Goal: Task Accomplishment & Management: Manage account settings

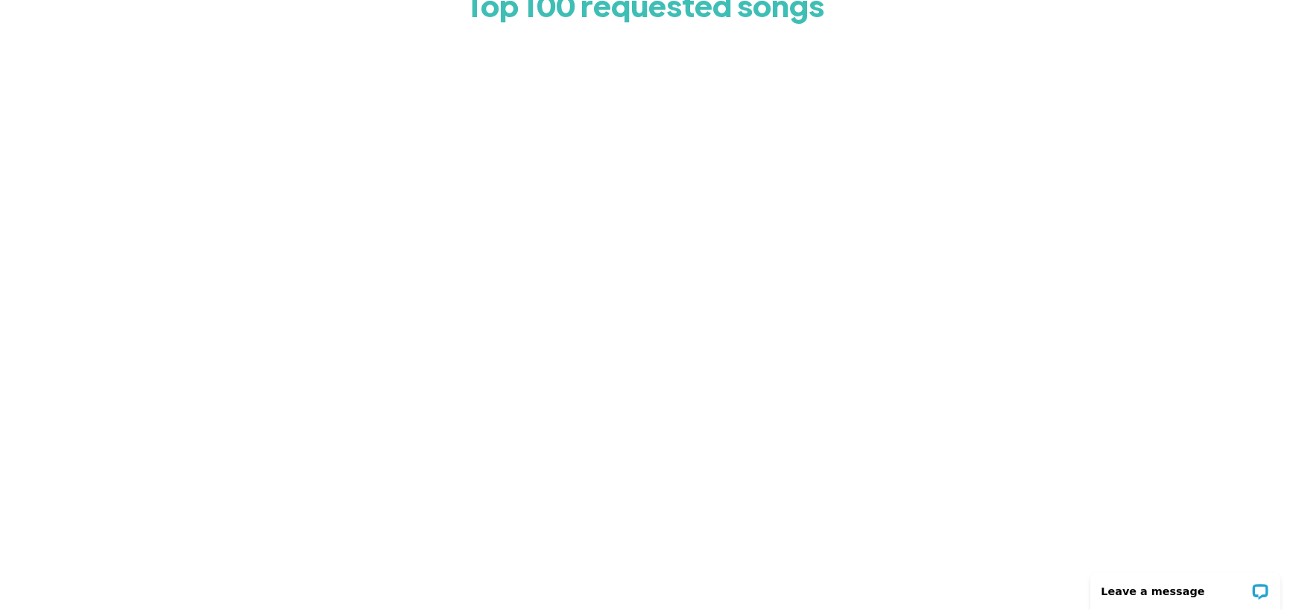
click at [287, 174] on div "Top 100 requested songs" at bounding box center [645, 282] width 1290 height 698
click at [235, 133] on div "Top 100 requested songs" at bounding box center [645, 282] width 1290 height 698
click at [286, 216] on div "Top 100 requested songs" at bounding box center [645, 282] width 1290 height 698
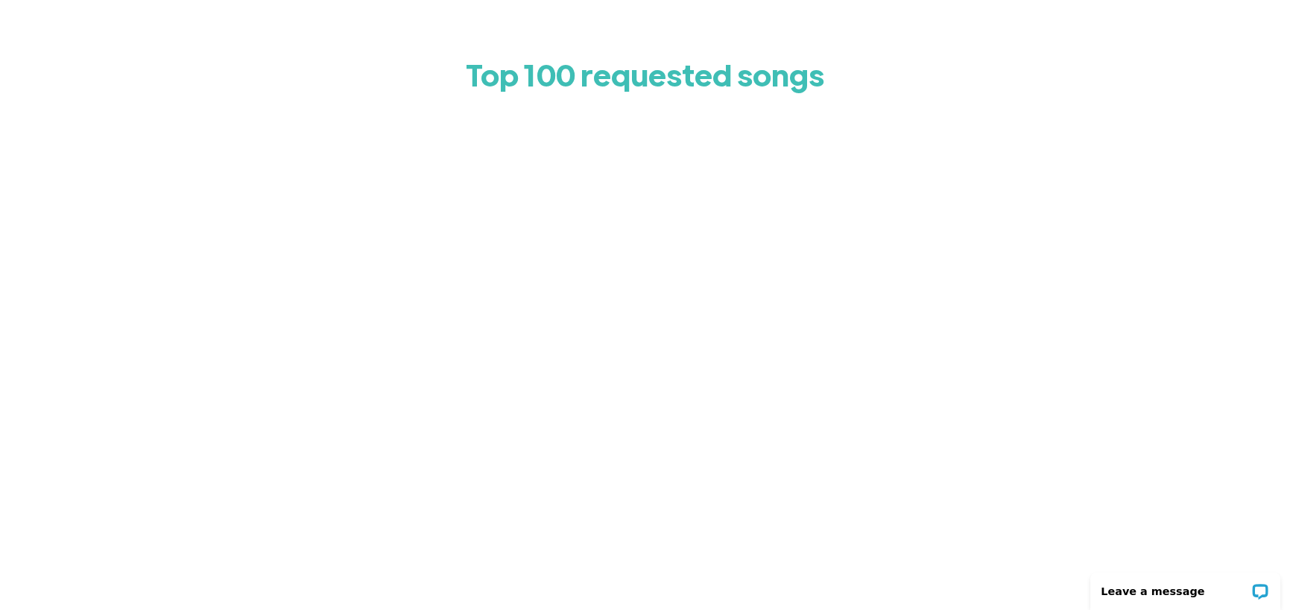
scroll to position [149, 0]
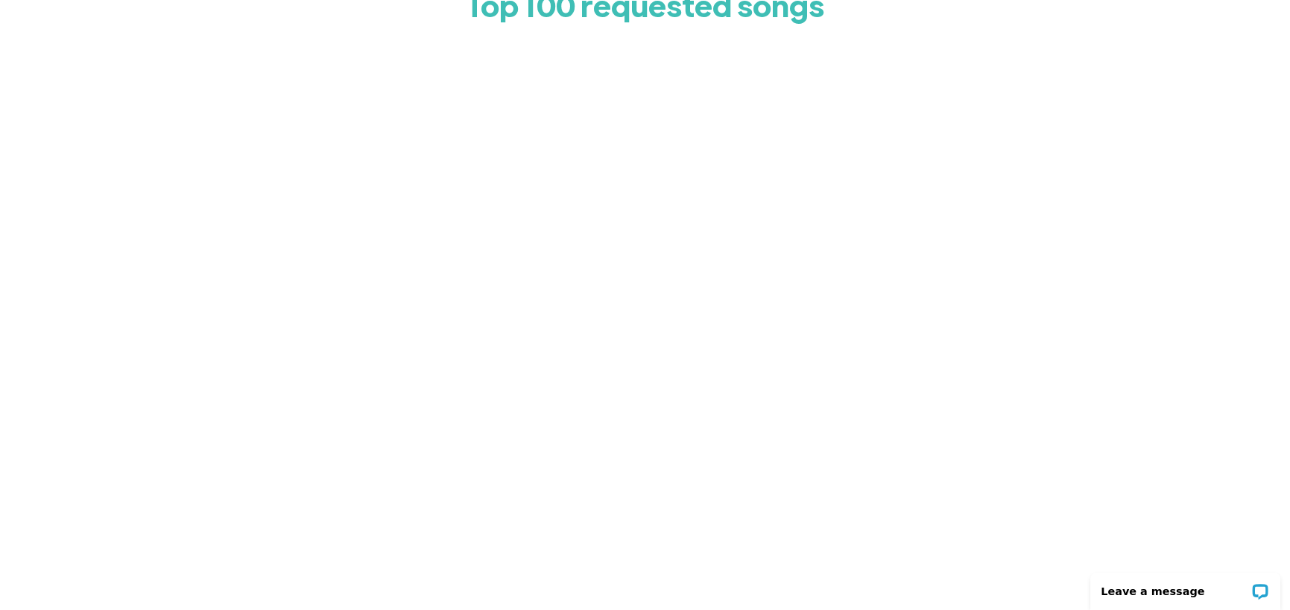
click at [323, 266] on div at bounding box center [645, 332] width 701 height 596
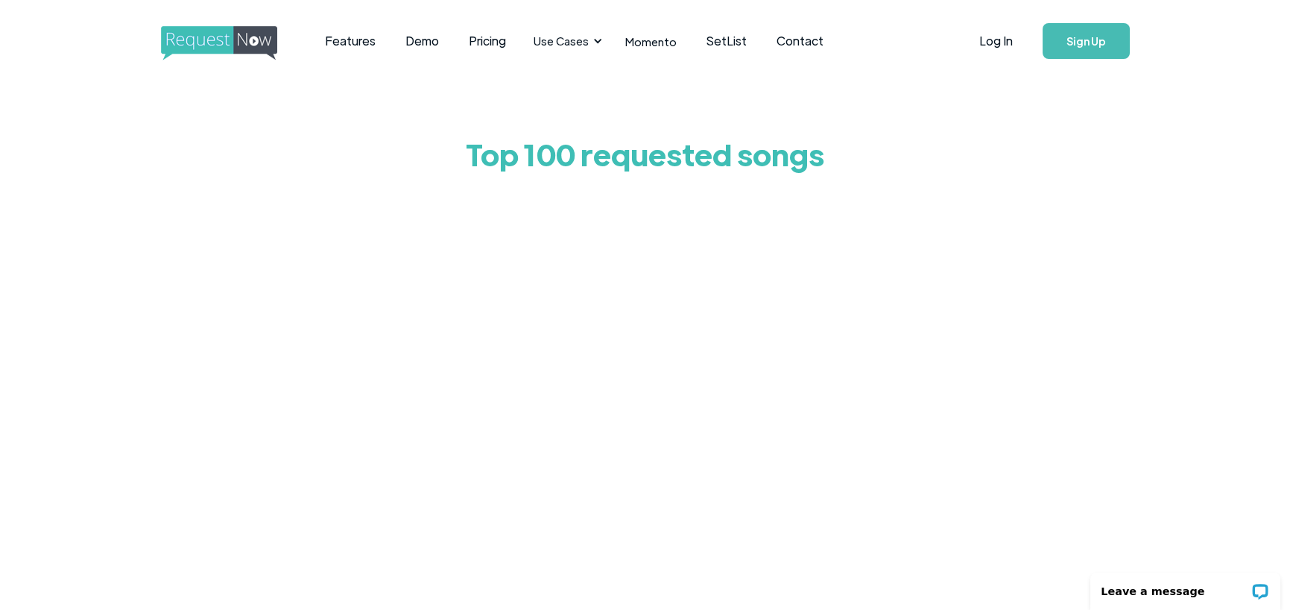
click at [290, 391] on div "Top 100 requested songs" at bounding box center [645, 431] width 1290 height 698
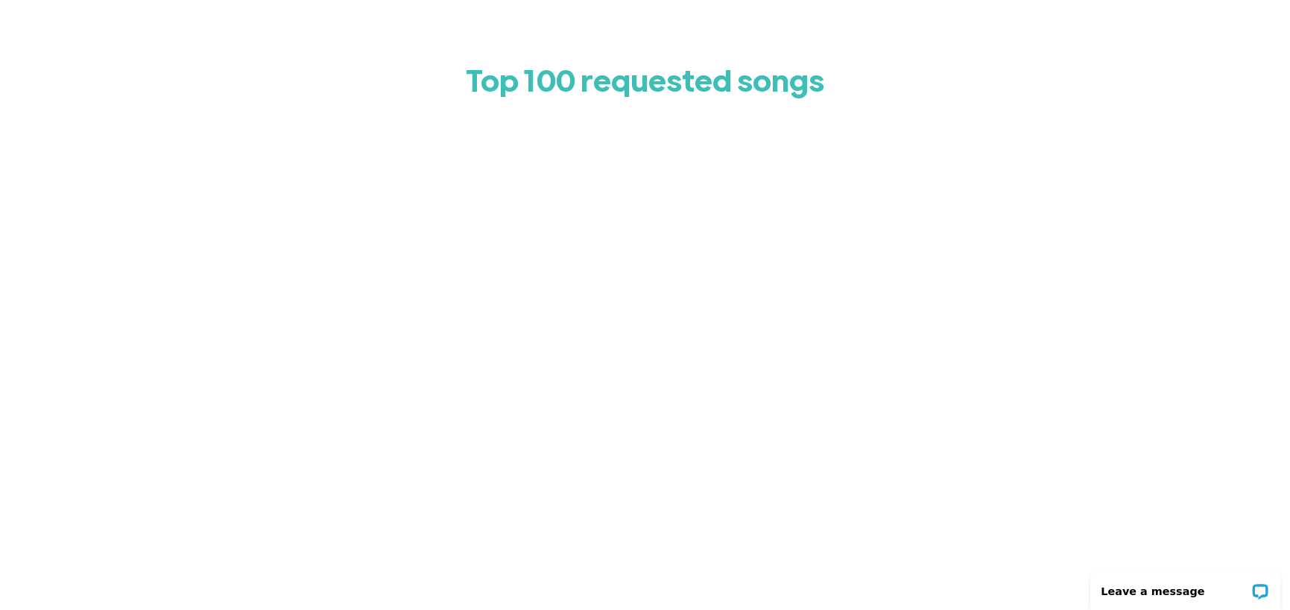
scroll to position [75, 0]
click at [254, 268] on div "Top 100 requested songs" at bounding box center [645, 356] width 1290 height 698
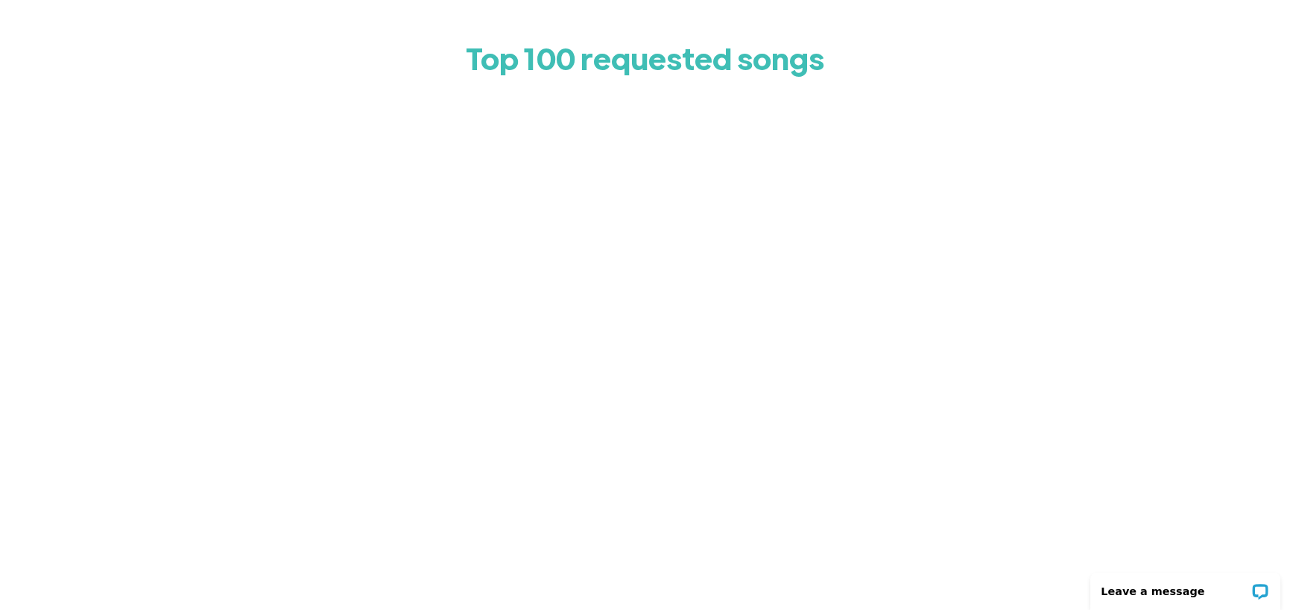
scroll to position [0, 0]
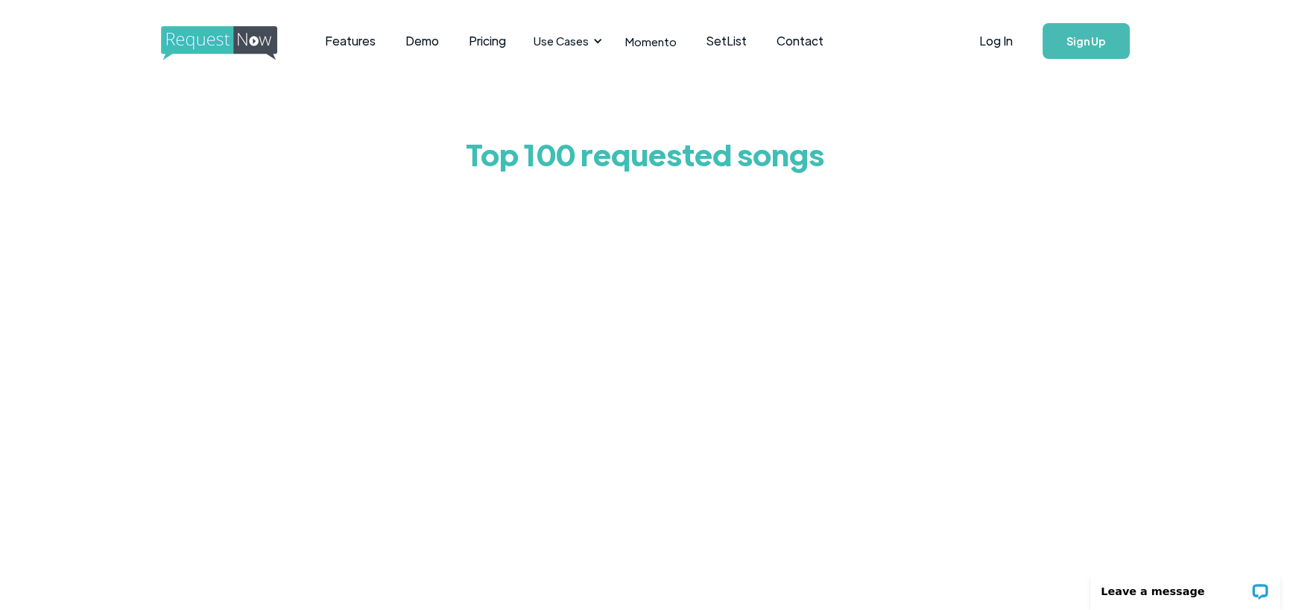
click at [289, 381] on div "Top 100 requested songs" at bounding box center [645, 431] width 1290 height 698
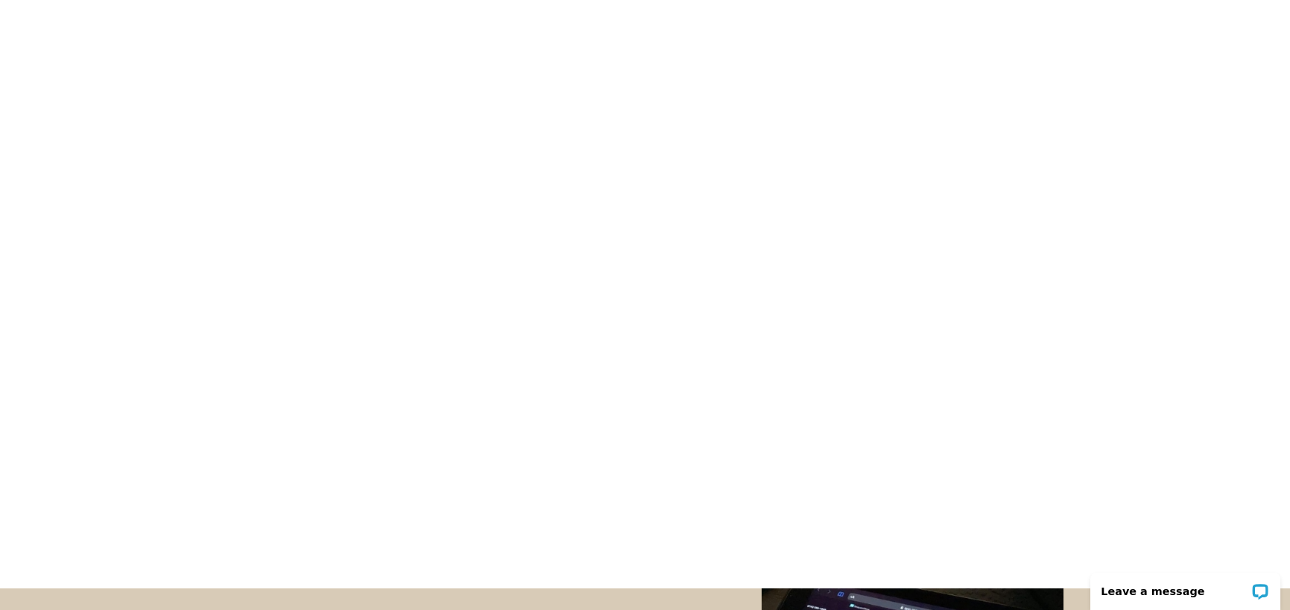
scroll to position [224, 0]
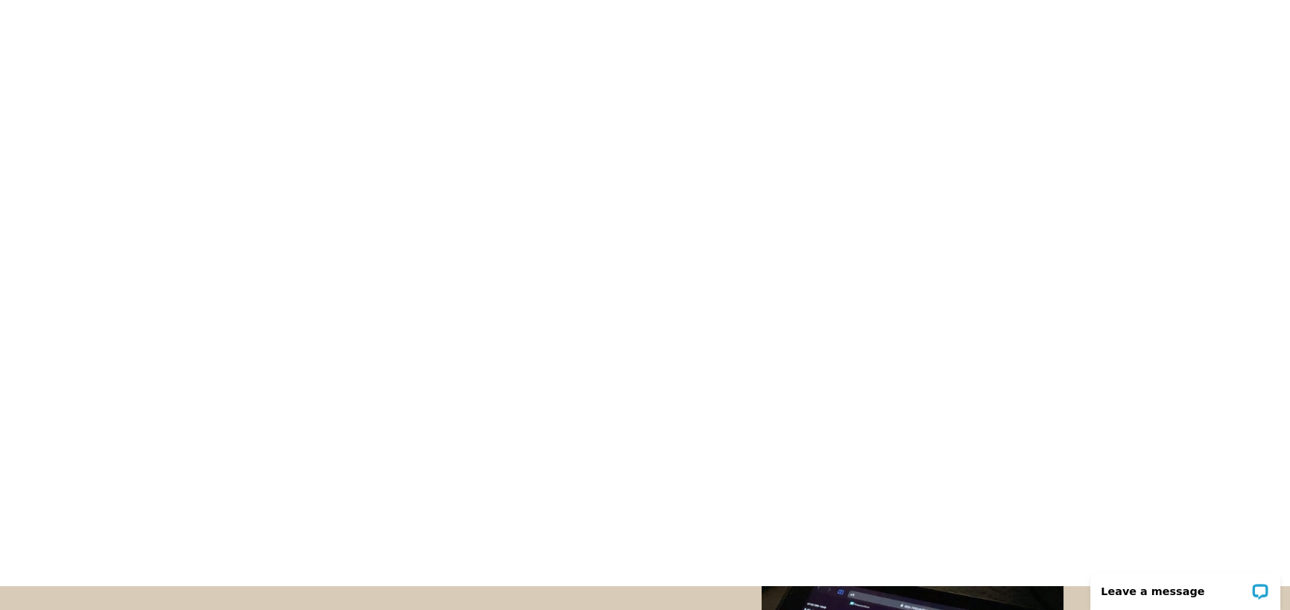
drag, startPoint x: 245, startPoint y: 314, endPoint x: 256, endPoint y: 317, distance: 10.9
click at [246, 314] on div "Top 100 requested songs" at bounding box center [645, 207] width 1290 height 698
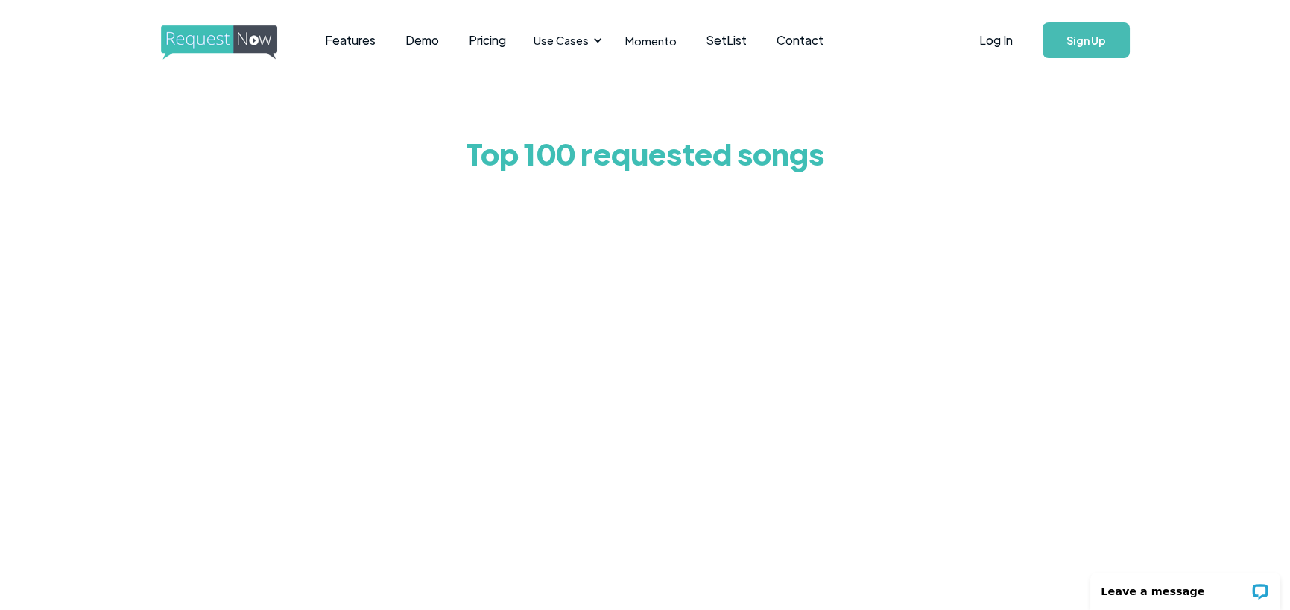
scroll to position [0, 0]
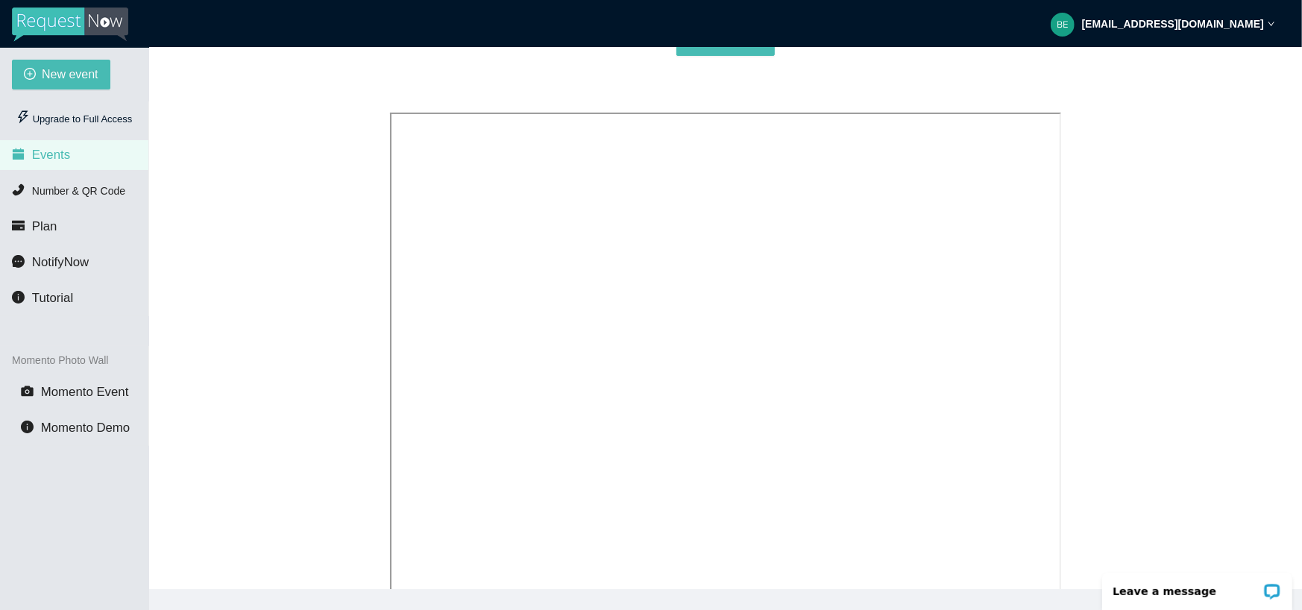
scroll to position [224, 0]
click at [1198, 114] on div "Create your first event or view the tutorial. New event" at bounding box center [725, 273] width 1117 height 728
click at [1207, 19] on strong "ben@518entertainment.biz" at bounding box center [1173, 24] width 182 height 12
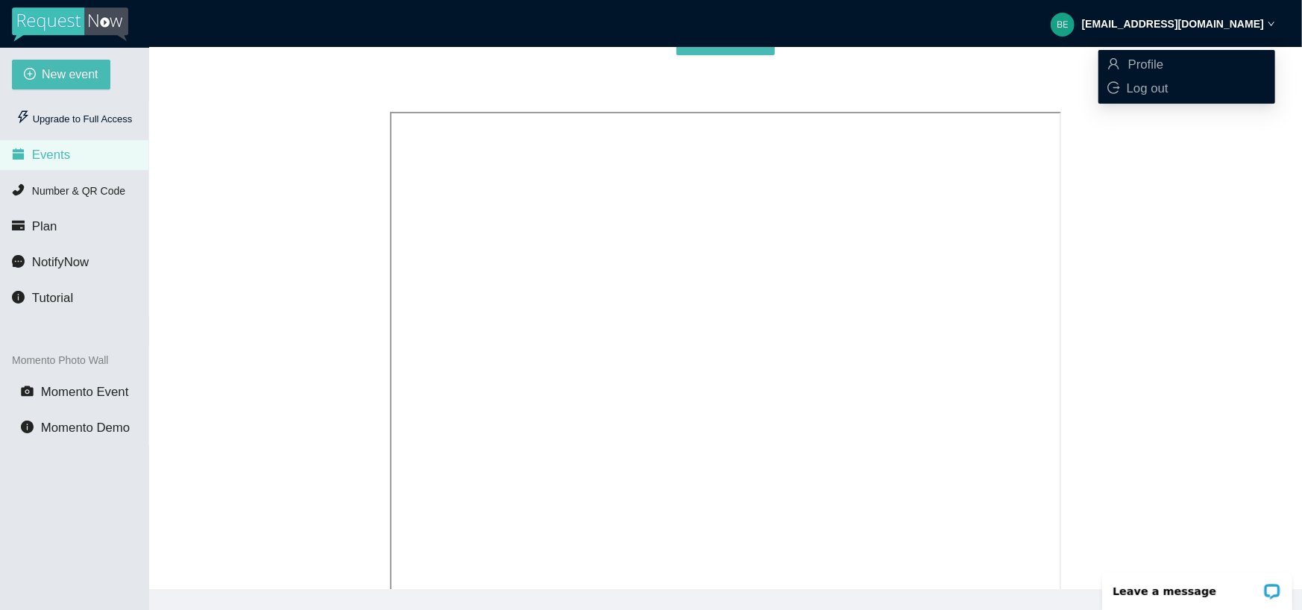
click at [1199, 151] on div "Create your first event or view the tutorial. New event" at bounding box center [725, 273] width 1117 height 728
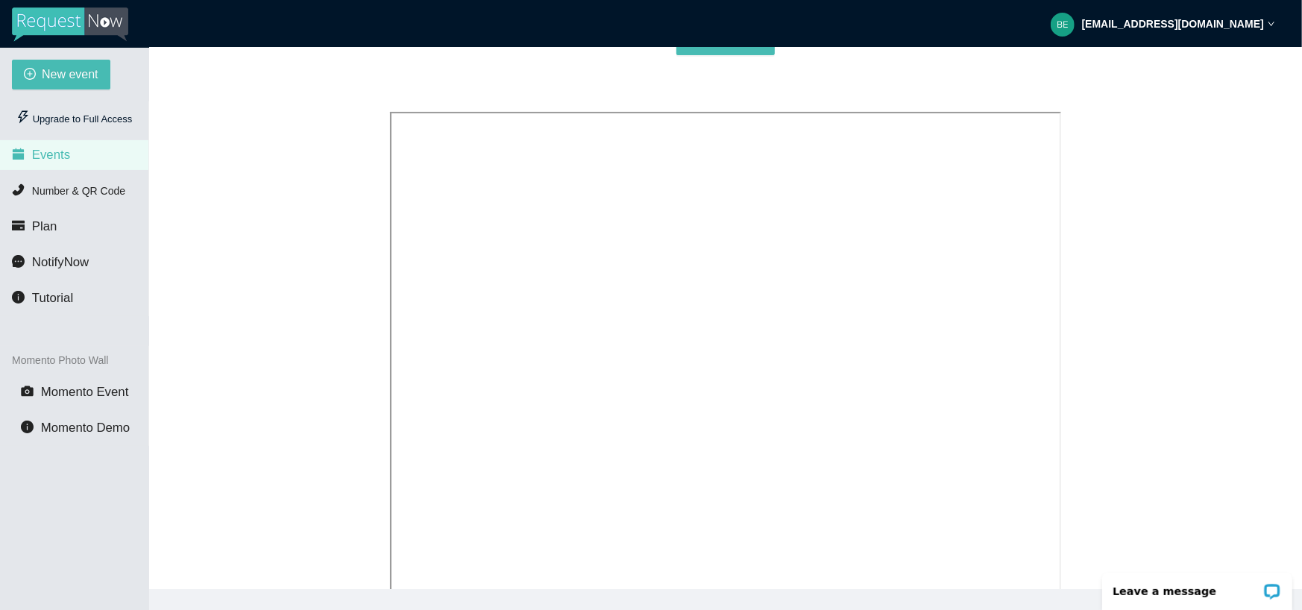
click at [1177, 28] on strong "ben@518entertainment.biz" at bounding box center [1173, 24] width 182 height 12
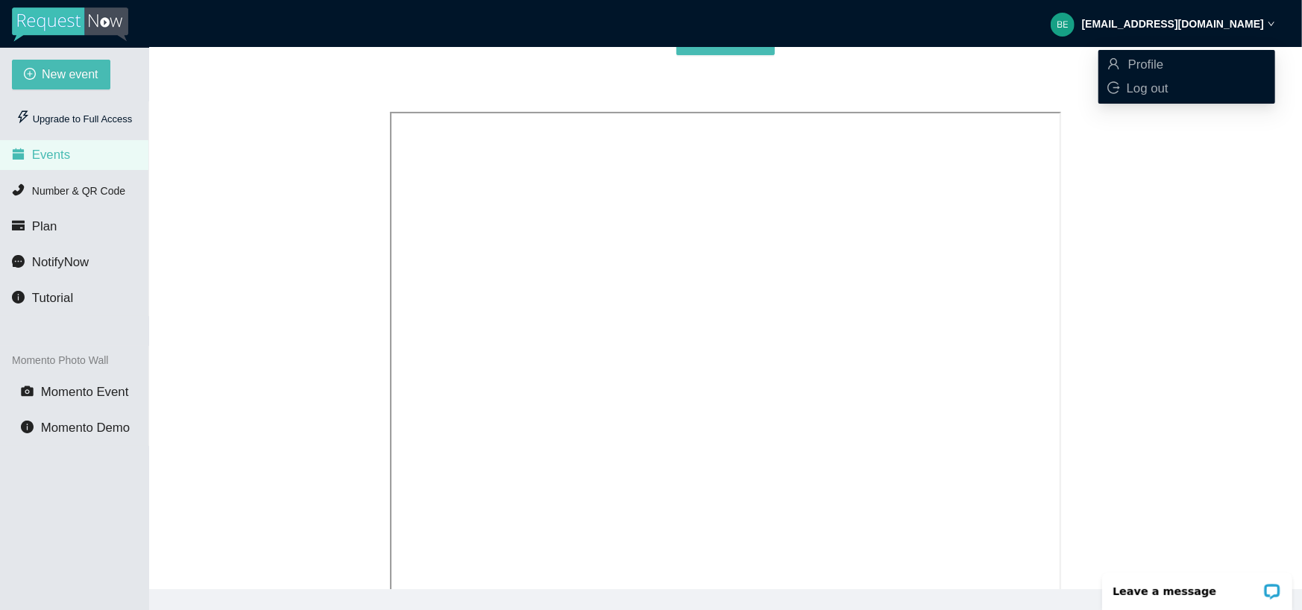
click at [1155, 144] on div "Create your first event or view the tutorial. New event" at bounding box center [725, 273] width 1117 height 728
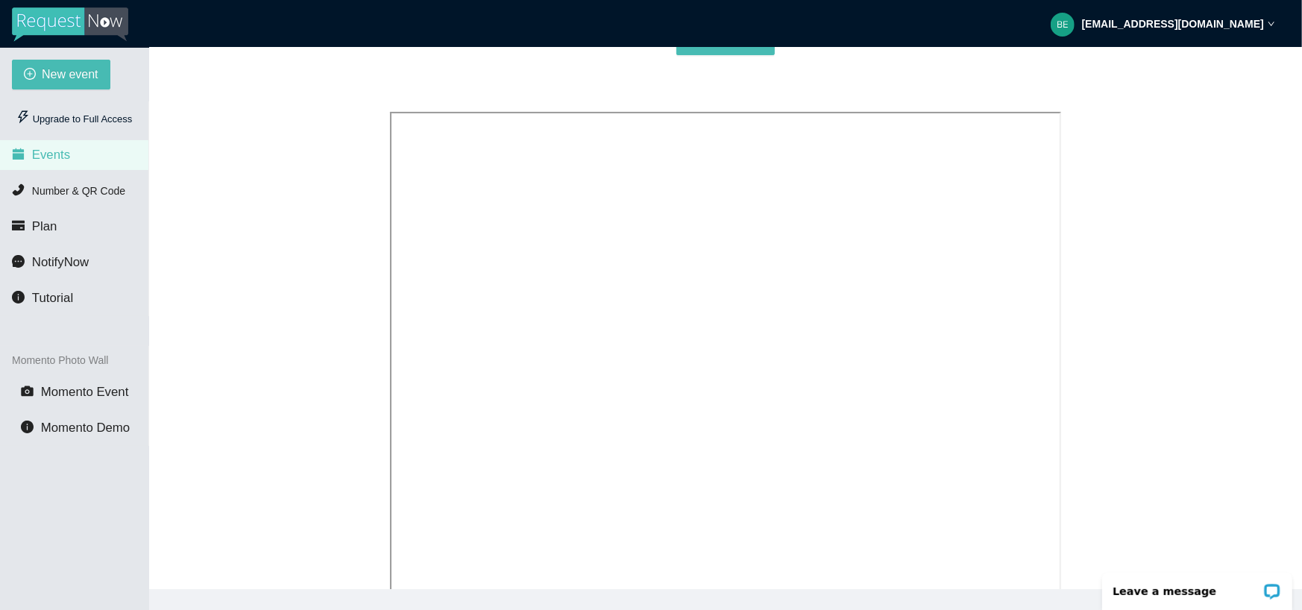
click at [60, 159] on span "Events" at bounding box center [51, 155] width 38 height 14
click at [53, 192] on span "Number & QR Code" at bounding box center [78, 191] width 93 height 12
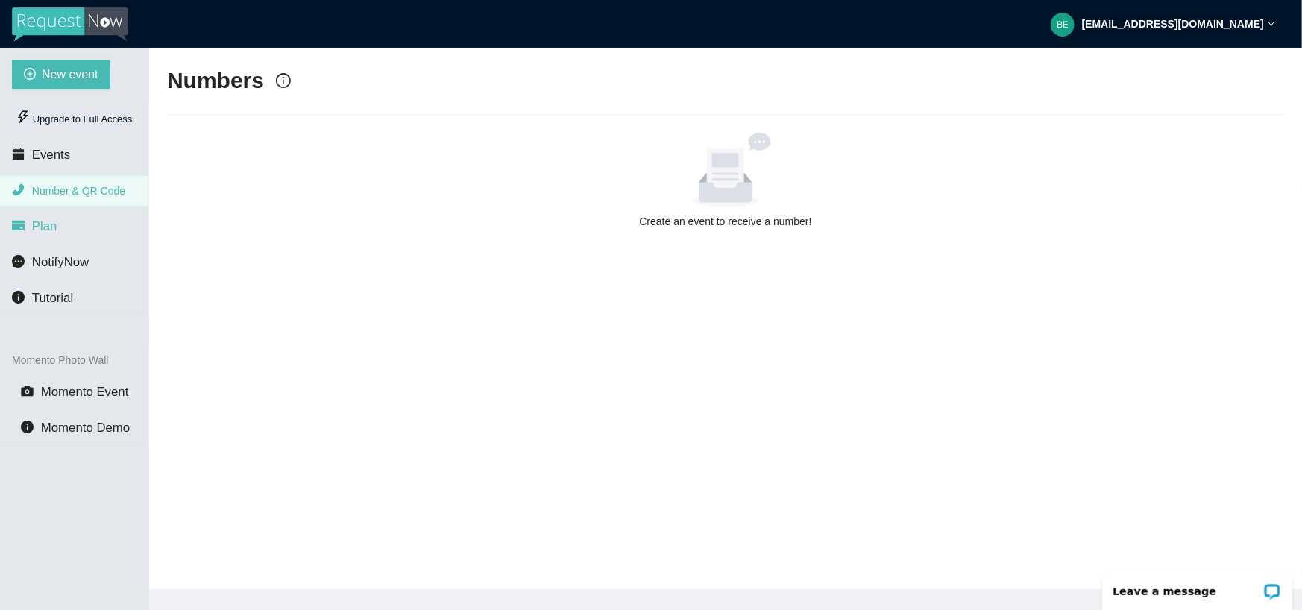
click at [38, 225] on span "Plan" at bounding box center [44, 226] width 25 height 14
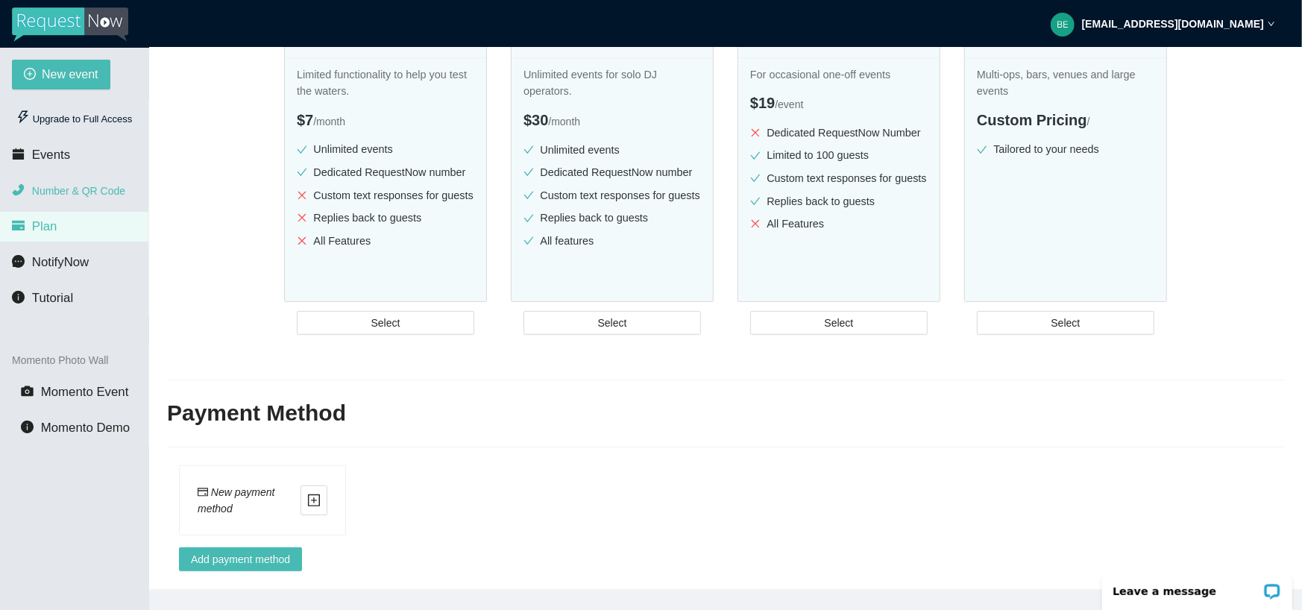
click at [50, 188] on span "Number & QR Code" at bounding box center [78, 191] width 93 height 12
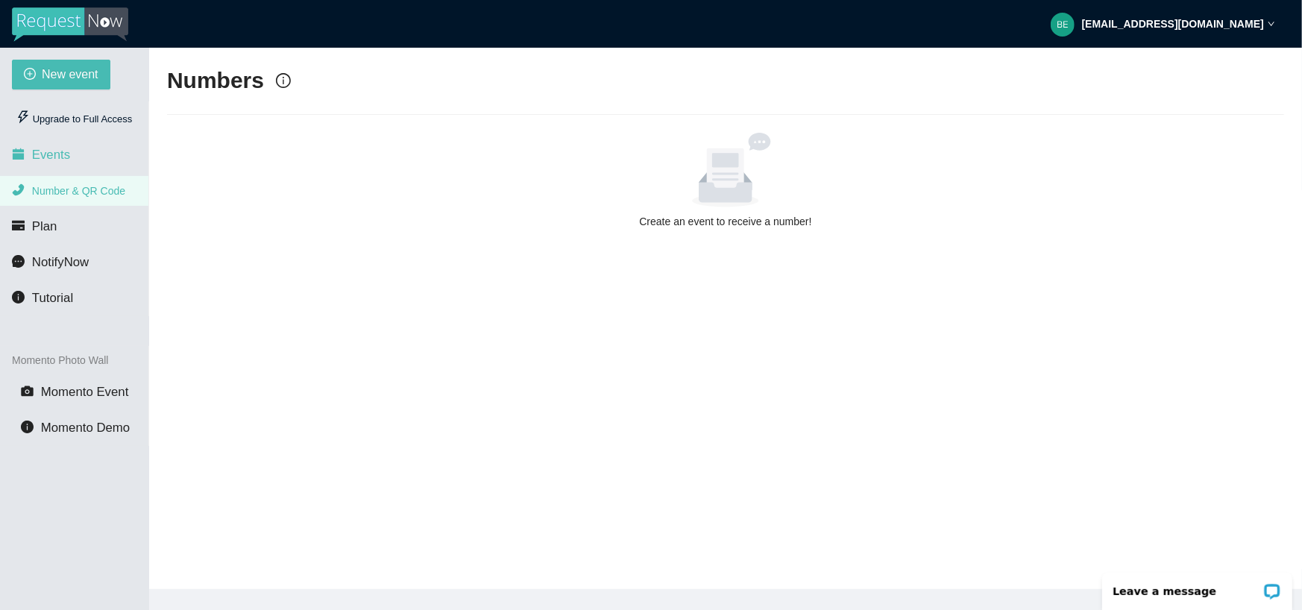
click at [28, 148] on li "Events" at bounding box center [74, 155] width 148 height 30
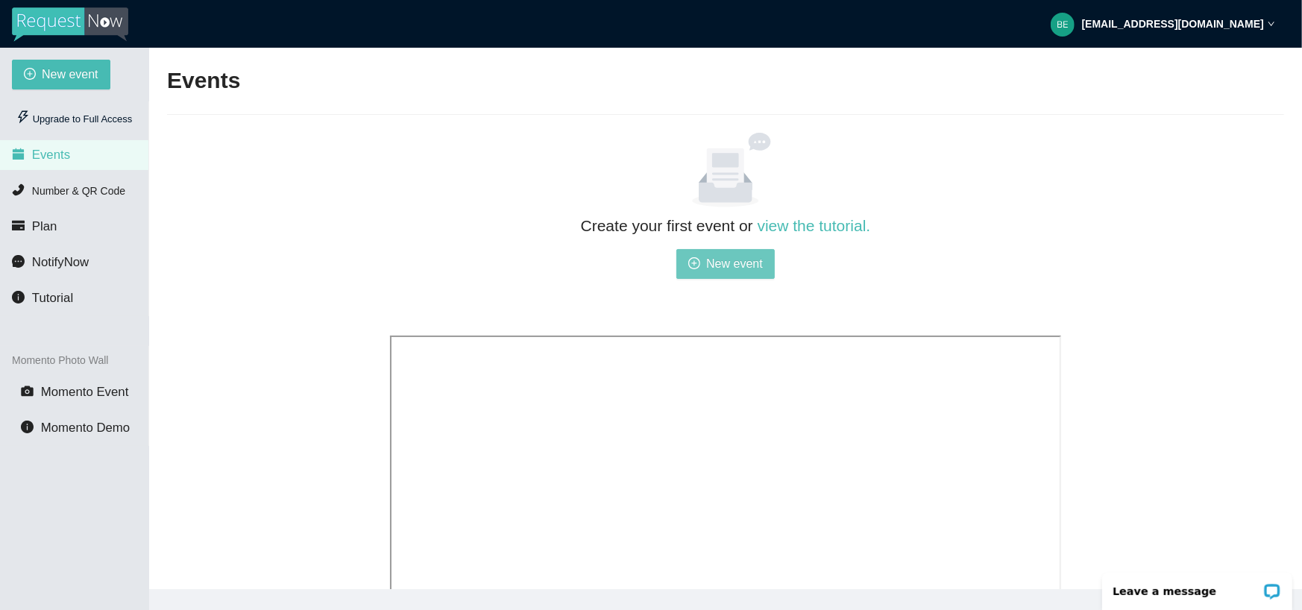
click at [728, 268] on span "New event" at bounding box center [734, 263] width 57 height 19
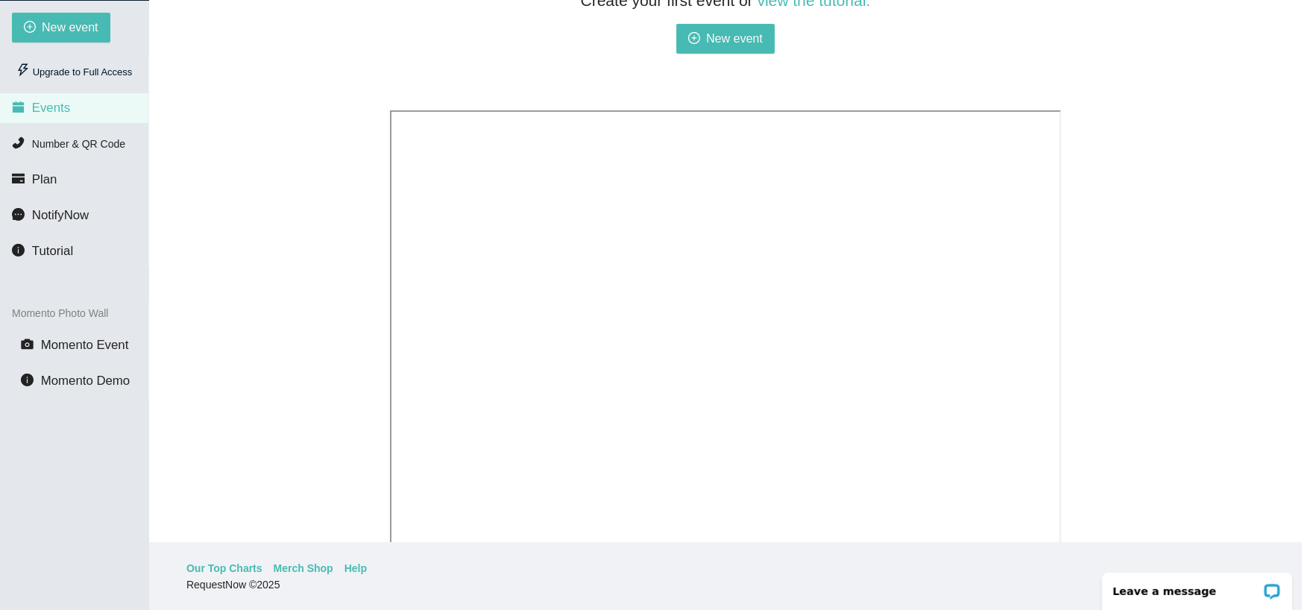
scroll to position [151, 0]
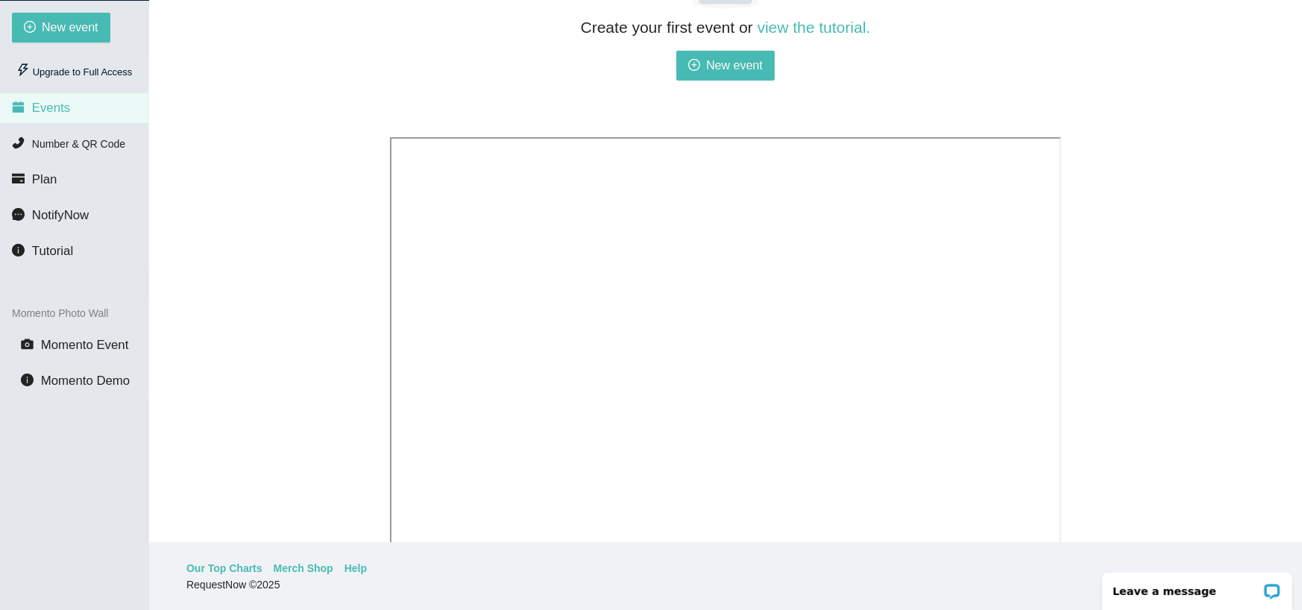
click at [261, 332] on div "Create your first event or view the tutorial. New event" at bounding box center [725, 298] width 1117 height 728
click at [722, 64] on span "New event" at bounding box center [734, 65] width 57 height 19
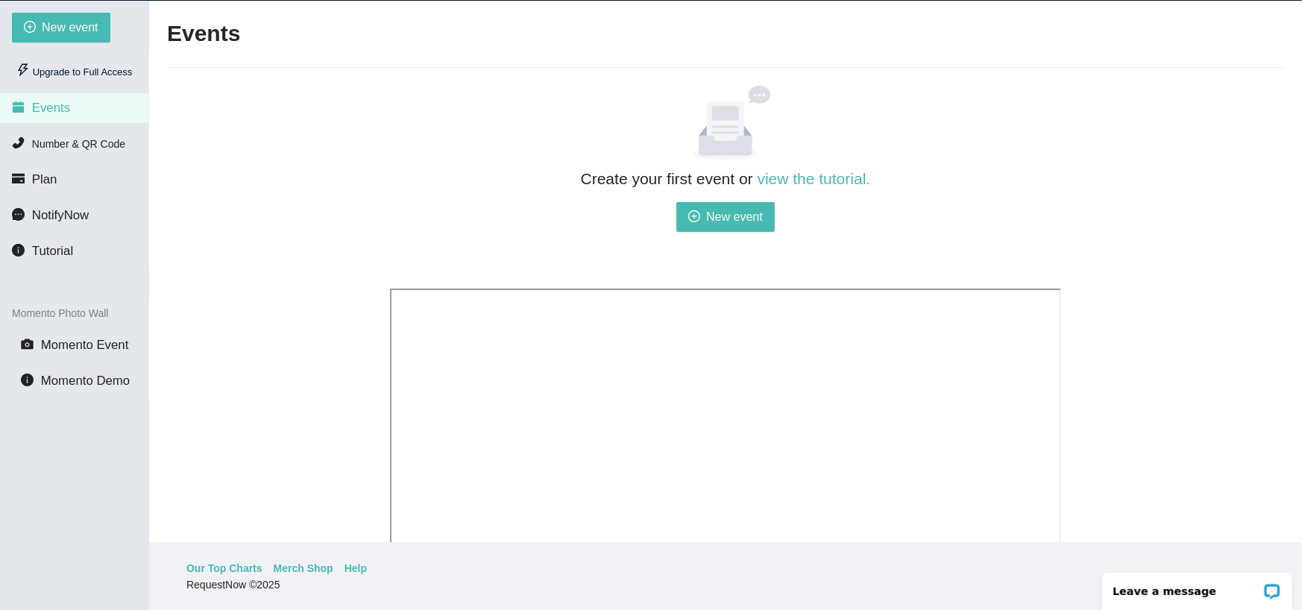
click at [315, 178] on div "Create your first event or view the tutorial. New event" at bounding box center [725, 450] width 1117 height 728
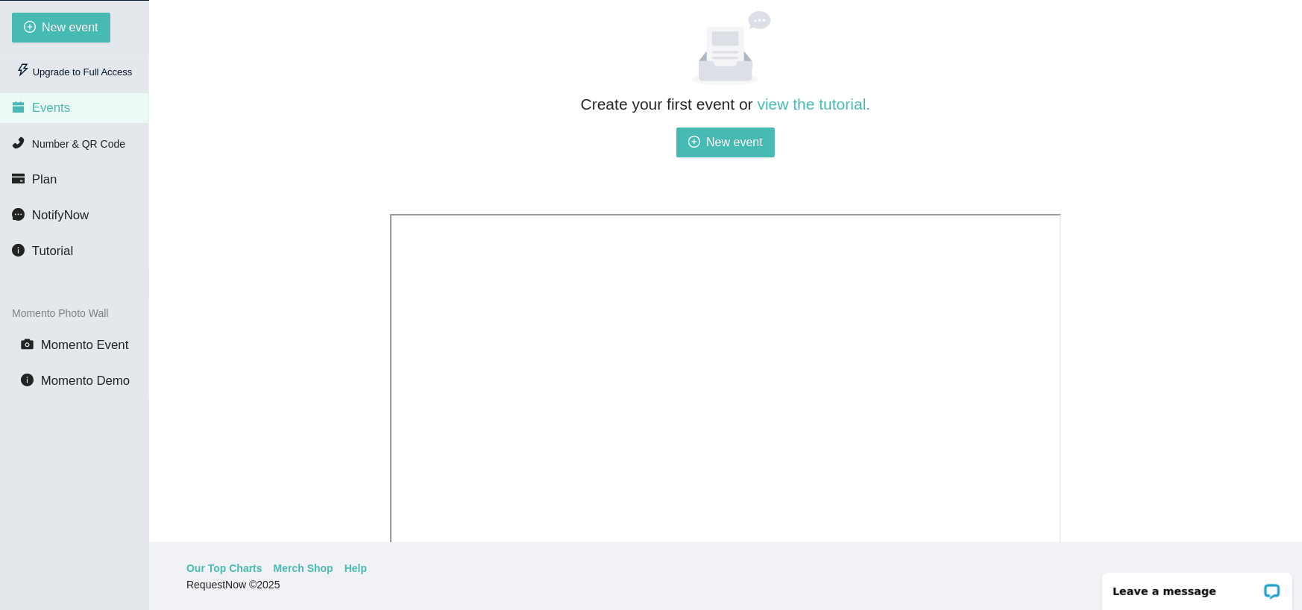
scroll to position [149, 0]
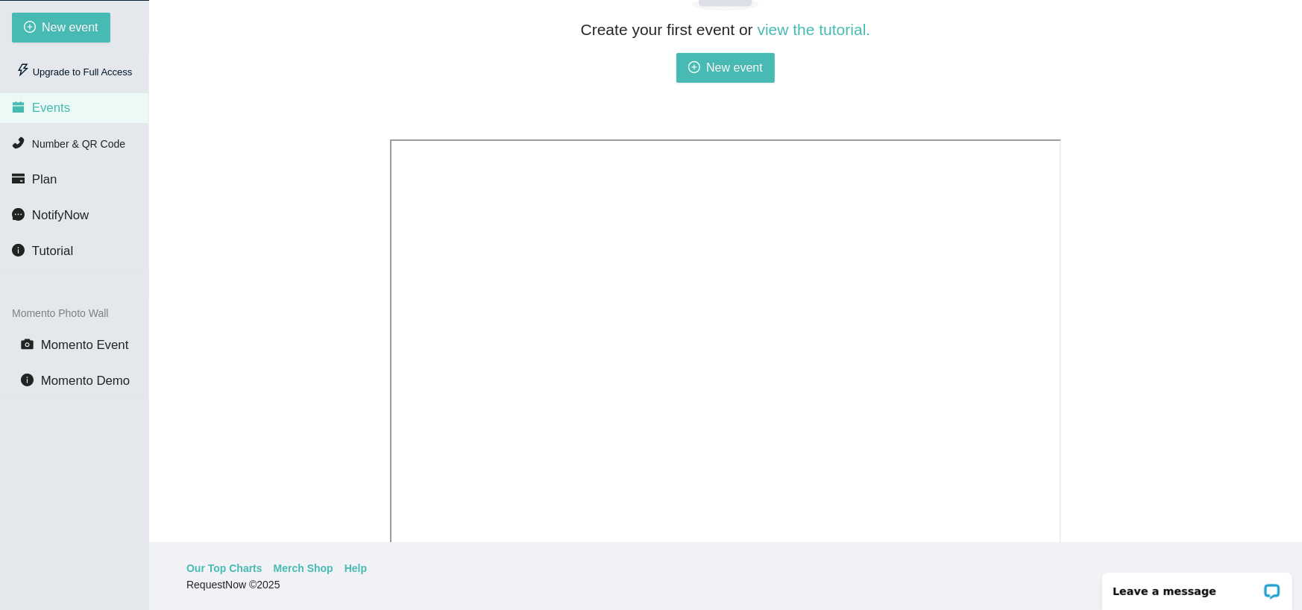
click at [283, 305] on div "Create your first event or view the tutorial. New event" at bounding box center [725, 301] width 1117 height 728
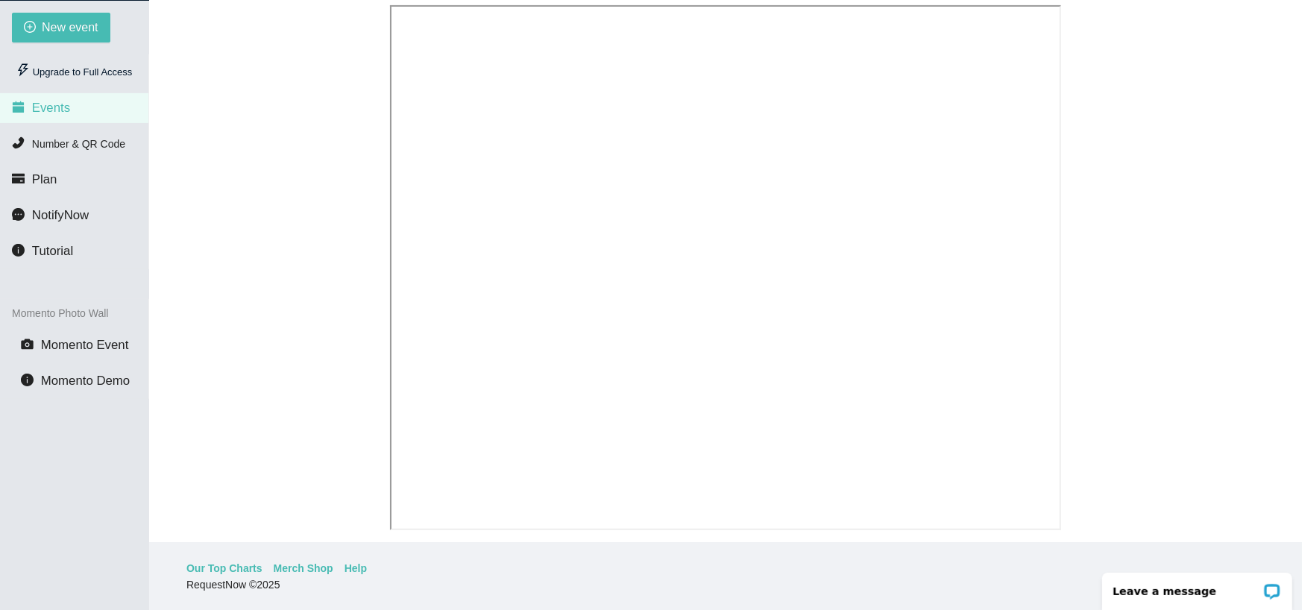
scroll to position [298, 0]
click at [339, 415] on div "Create your first event or view the tutorial. New event" at bounding box center [725, 160] width 1117 height 728
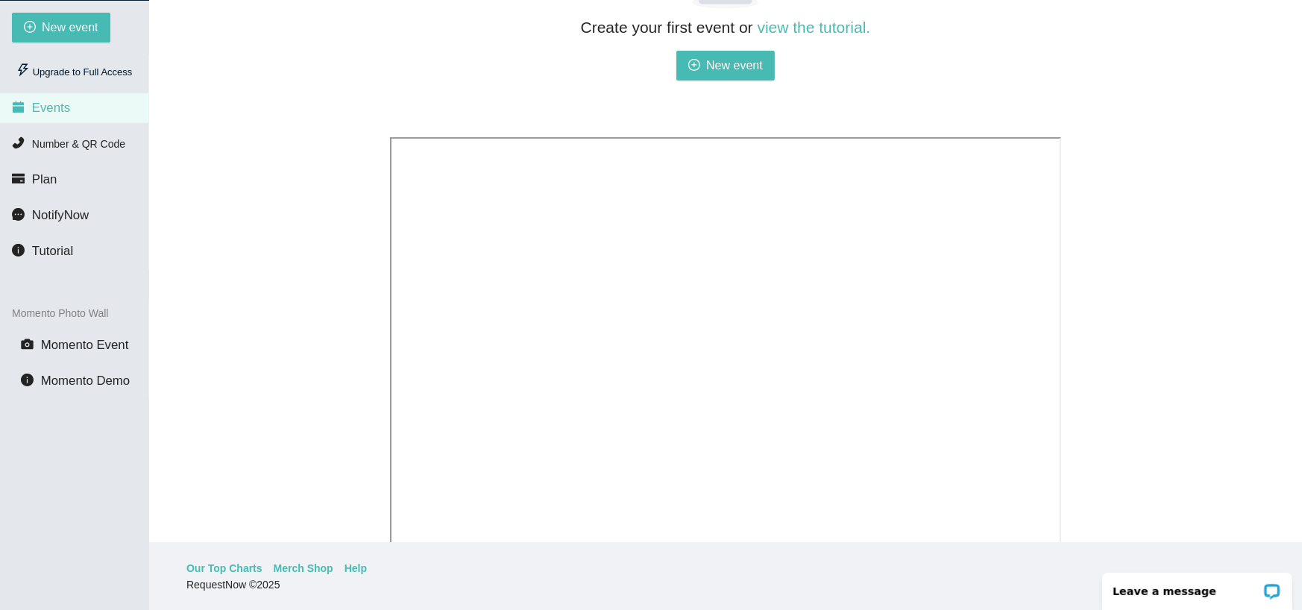
scroll to position [226, 0]
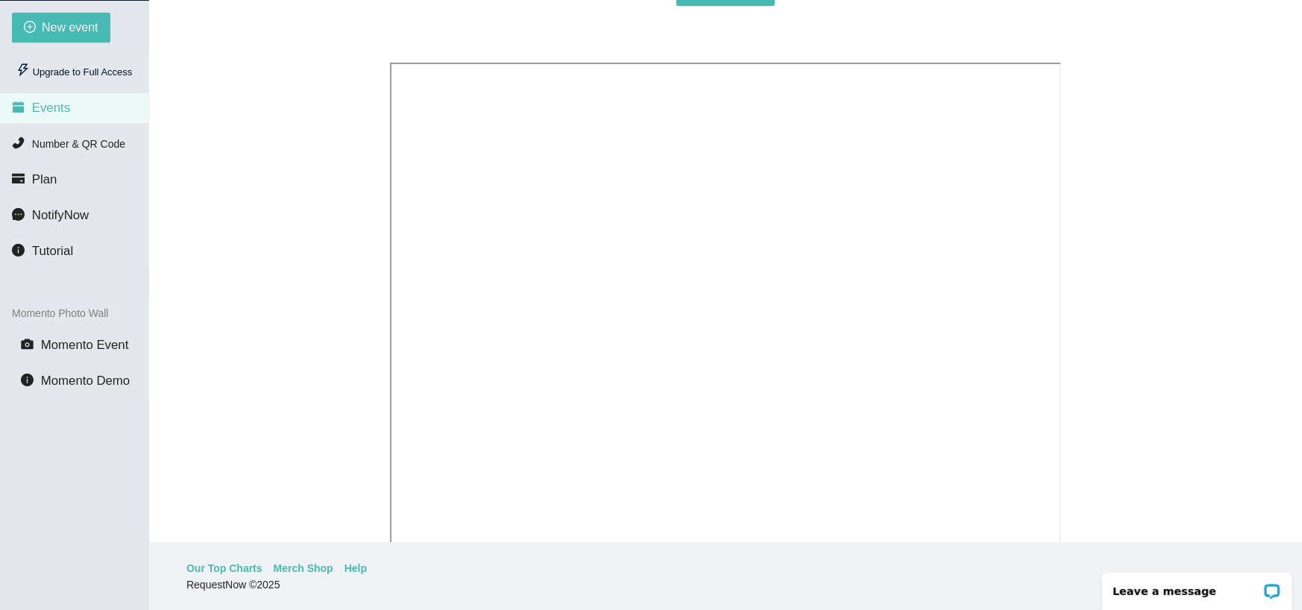
click at [271, 290] on div "Create your first event or view the tutorial. New event" at bounding box center [725, 224] width 1117 height 728
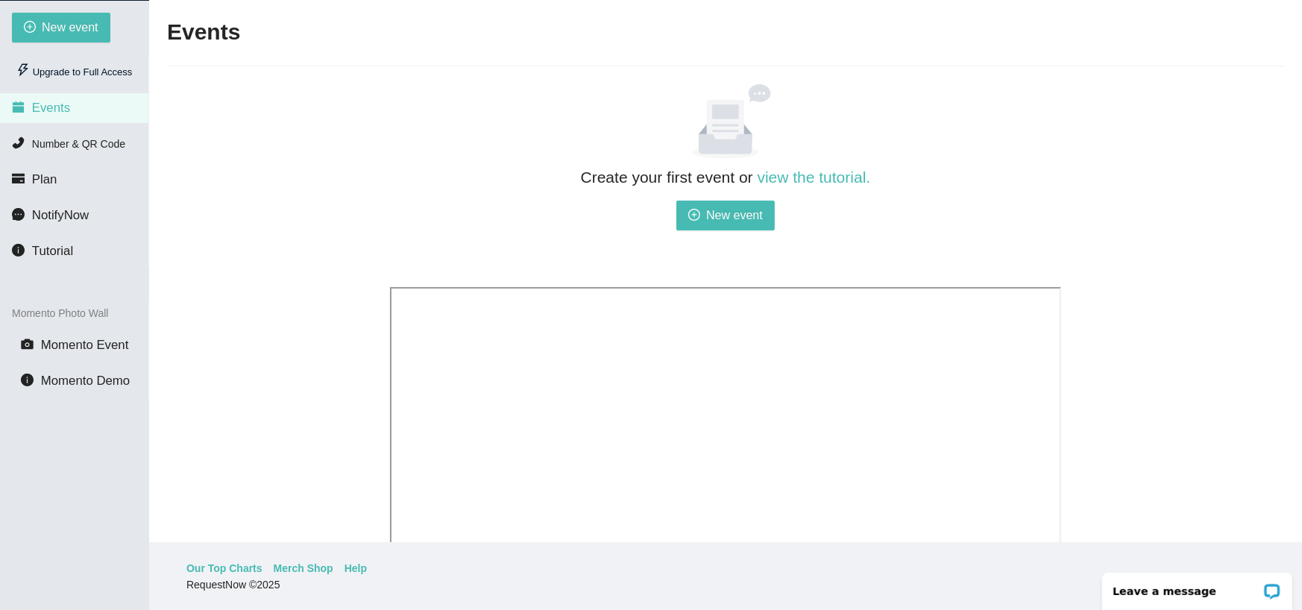
scroll to position [0, 0]
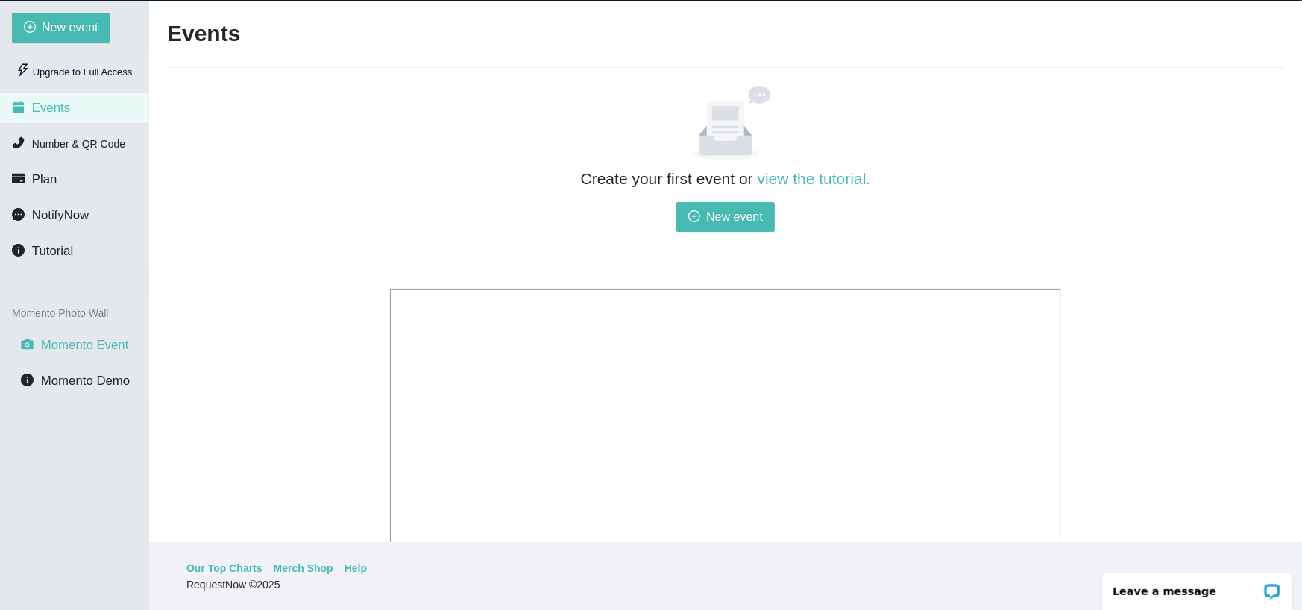
click at [59, 339] on span "Momento Event" at bounding box center [85, 345] width 88 height 14
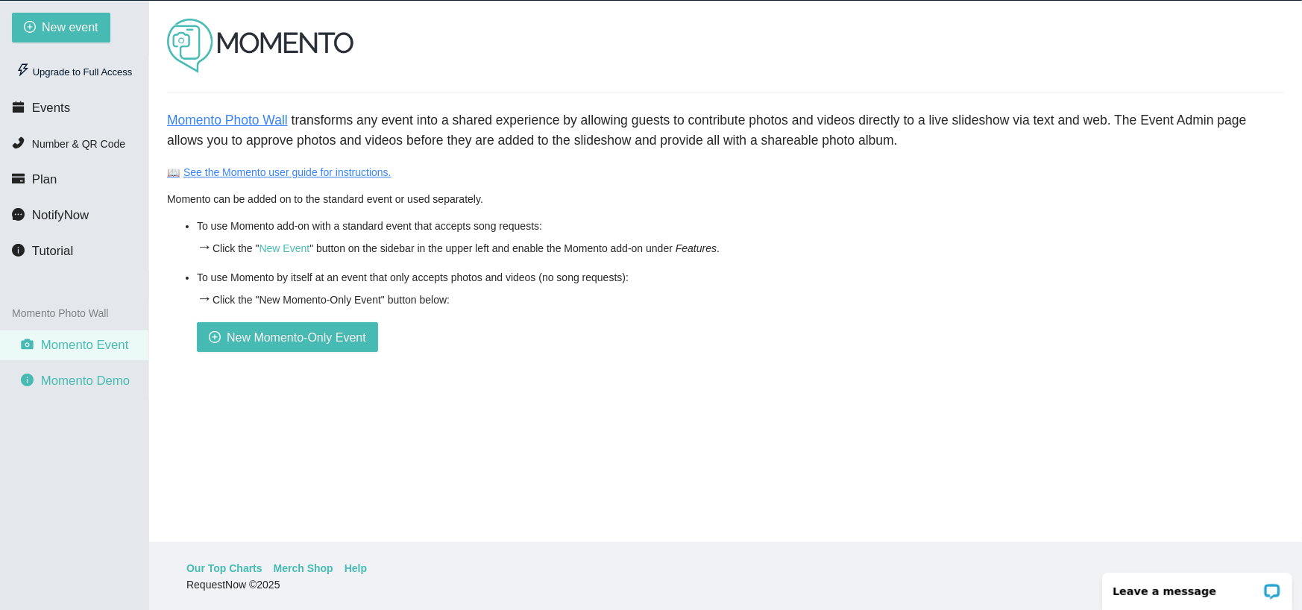
click at [62, 385] on span "Momento Demo" at bounding box center [85, 380] width 89 height 14
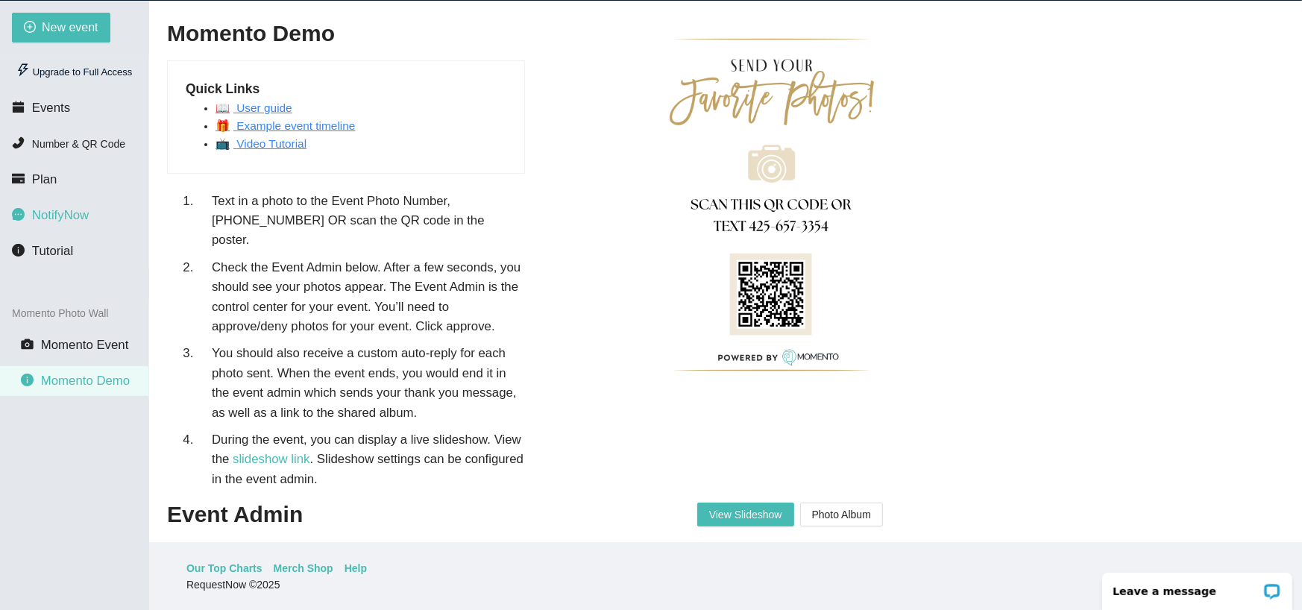
click at [41, 222] on span "NotifyNow" at bounding box center [60, 215] width 57 height 14
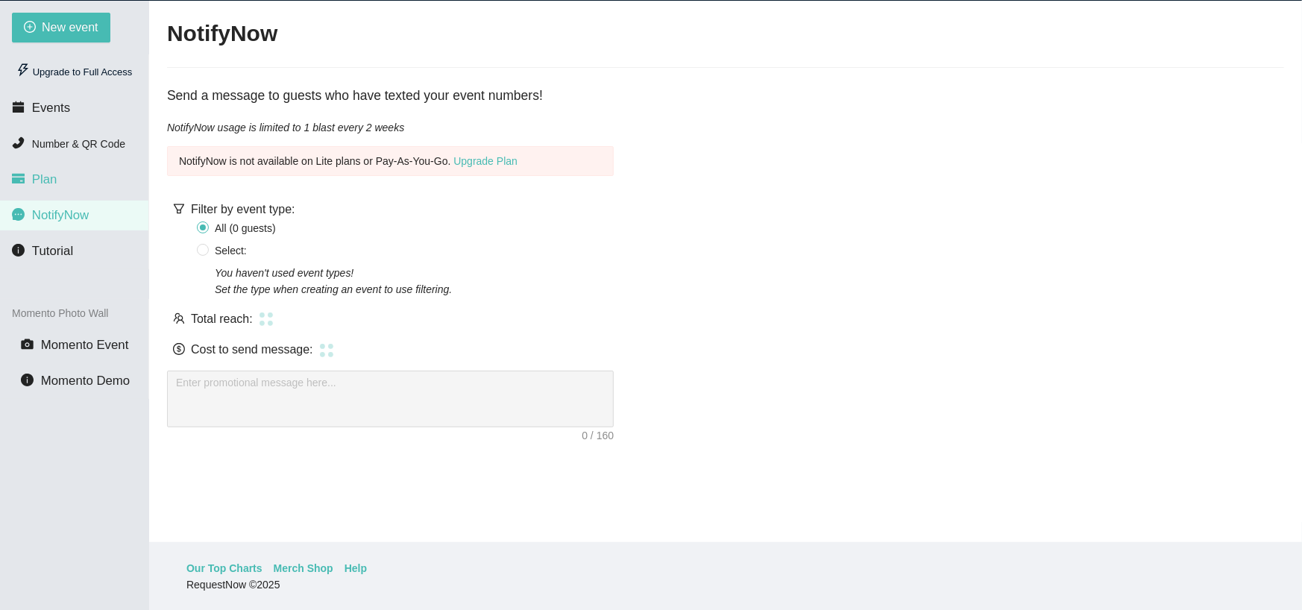
click at [44, 184] on span "Plan" at bounding box center [44, 179] width 25 height 14
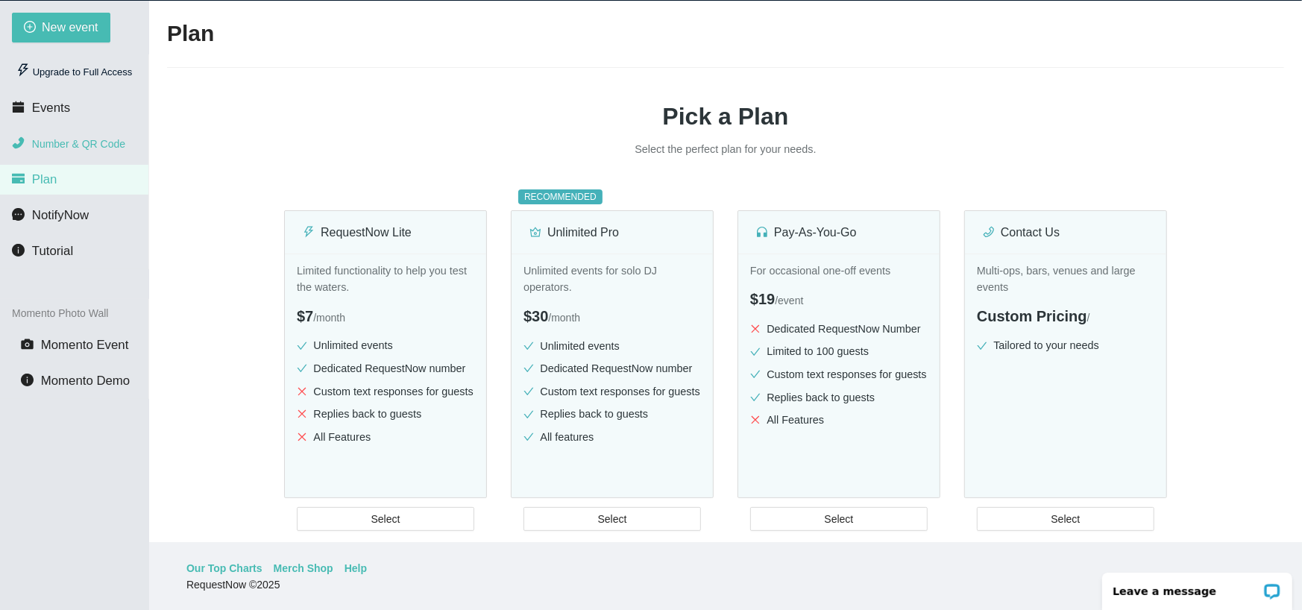
click at [50, 150] on span "Number & QR Code" at bounding box center [78, 144] width 93 height 12
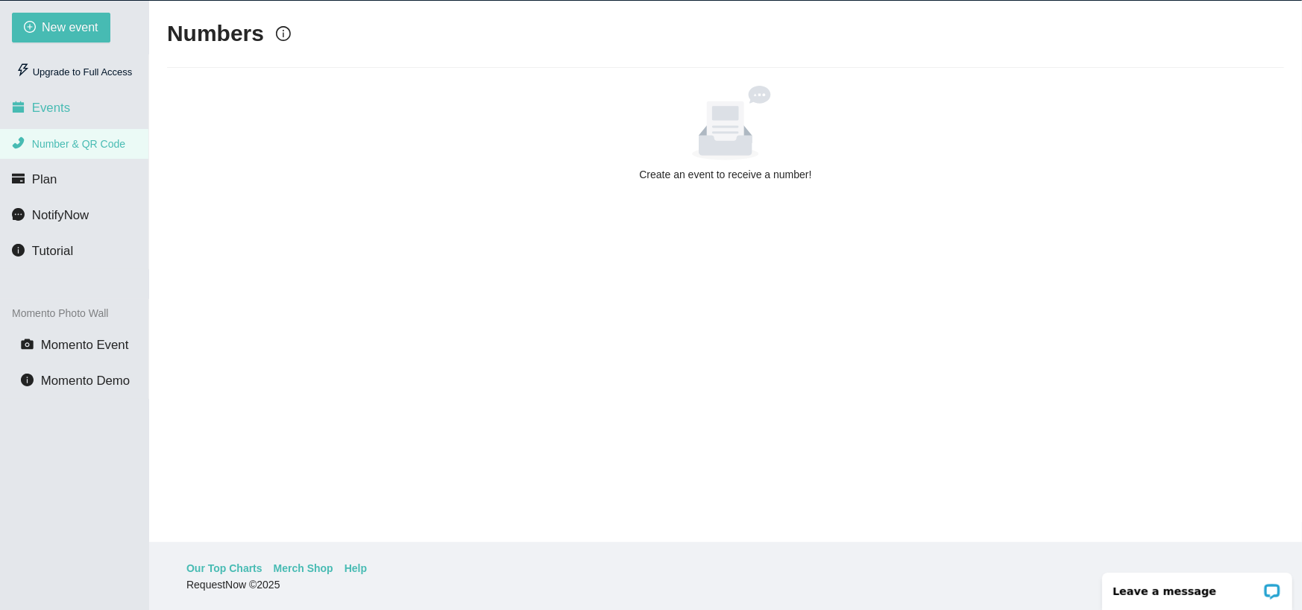
drag, startPoint x: 50, startPoint y: 150, endPoint x: 45, endPoint y: 99, distance: 51.0
click at [45, 99] on li "Events" at bounding box center [74, 108] width 148 height 30
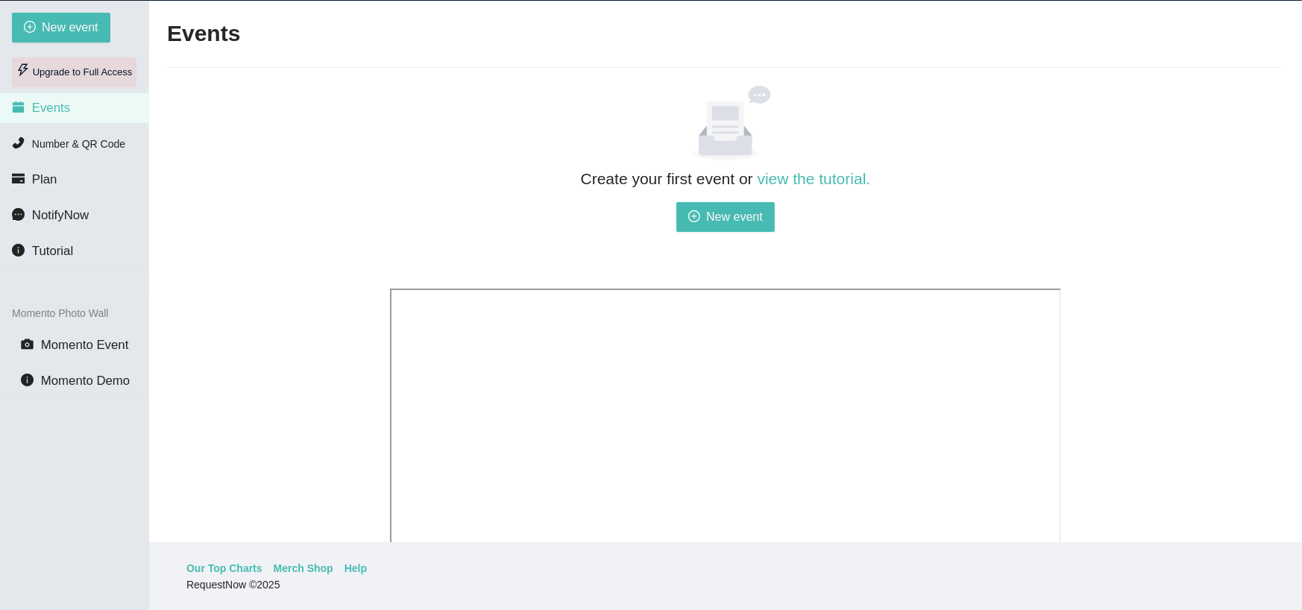
click at [56, 74] on div "Upgrade to Full Access" at bounding box center [74, 72] width 124 height 30
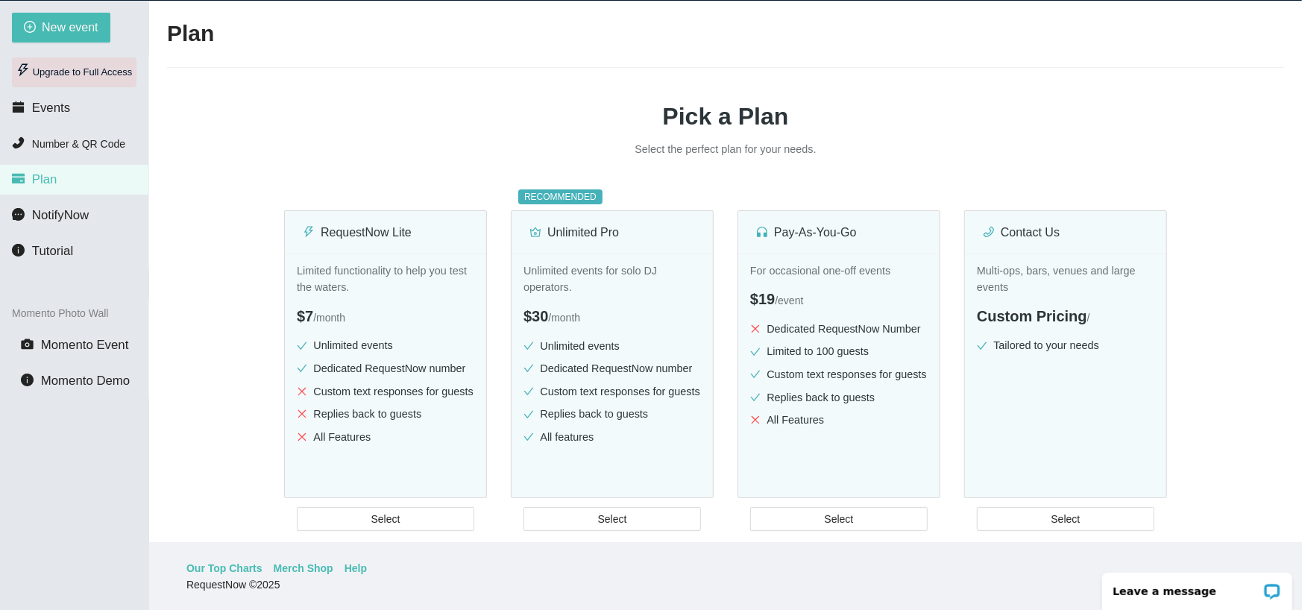
click at [52, 78] on div "Upgrade to Full Access" at bounding box center [74, 72] width 124 height 30
click at [46, 109] on span "Events" at bounding box center [51, 108] width 38 height 14
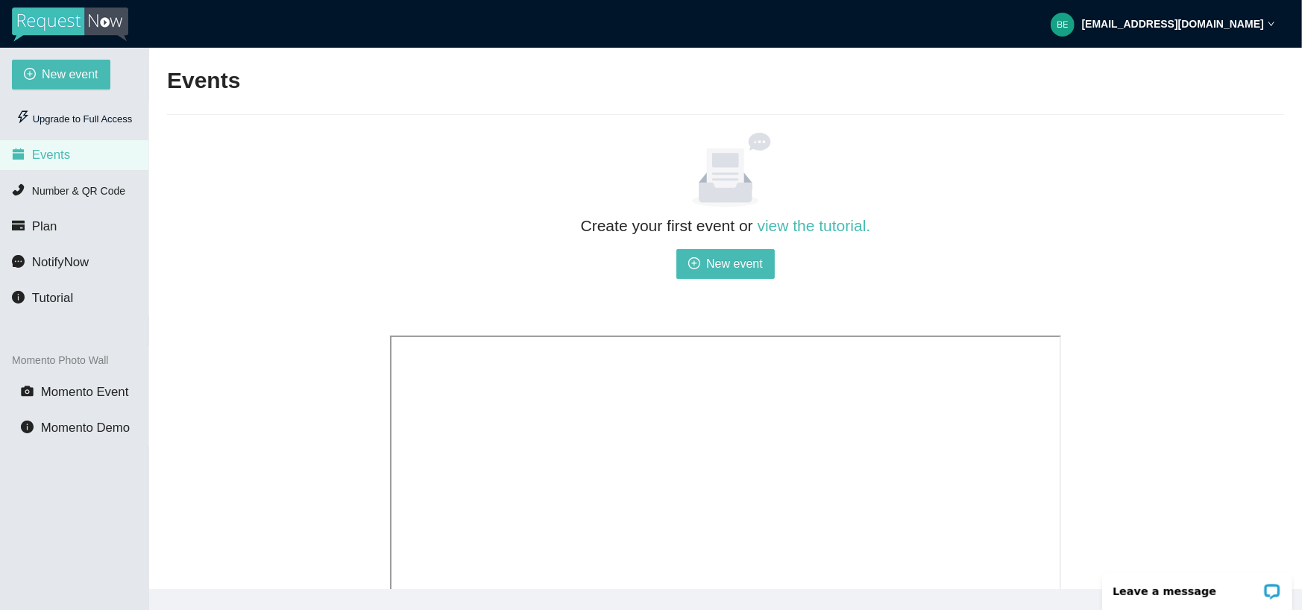
click at [44, 148] on span "Events" at bounding box center [51, 155] width 38 height 14
click at [743, 255] on span "New event" at bounding box center [734, 263] width 57 height 19
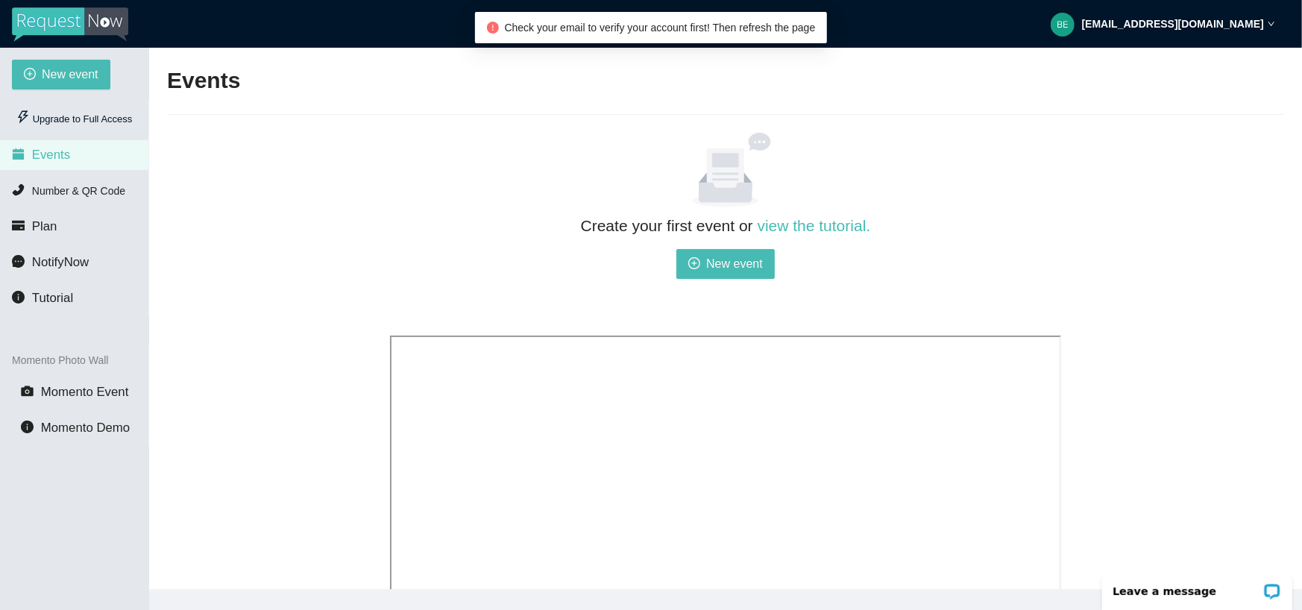
click at [383, 299] on div "Create your first event or view the tutorial. New event" at bounding box center [725, 497] width 1117 height 728
click at [1188, 23] on strong "ben@518entertainment.biz" at bounding box center [1173, 24] width 182 height 12
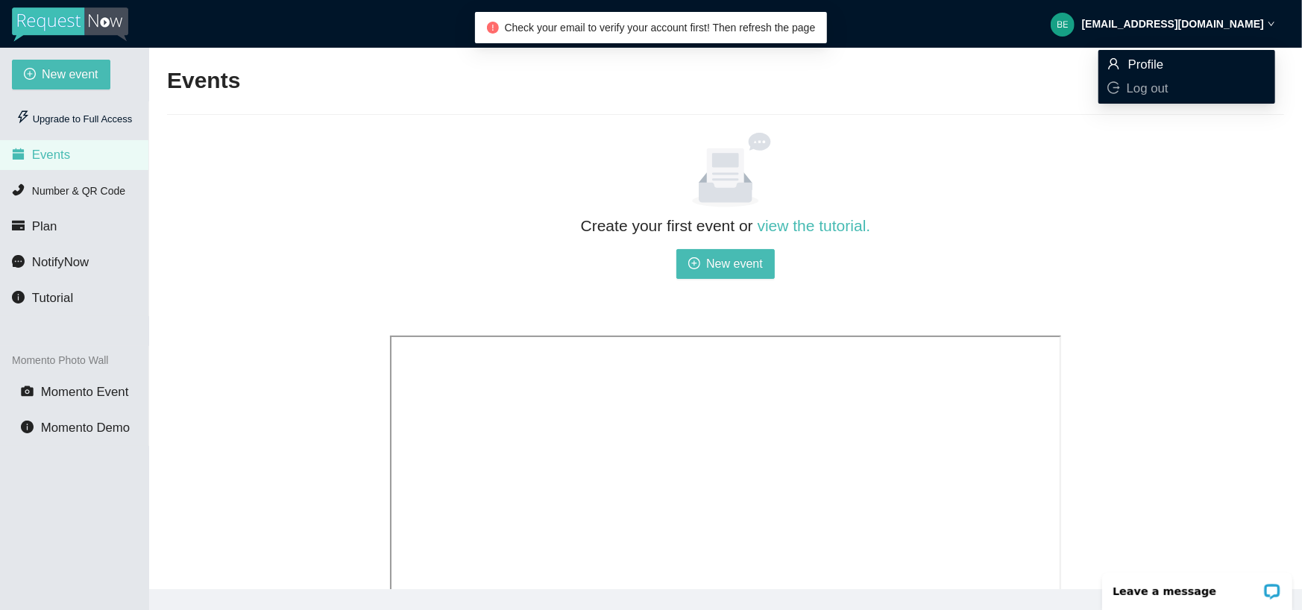
click at [1155, 59] on span "Profile" at bounding box center [1146, 64] width 36 height 14
type textarea "https://virtualdj.com/ask/DJ_Spinz"
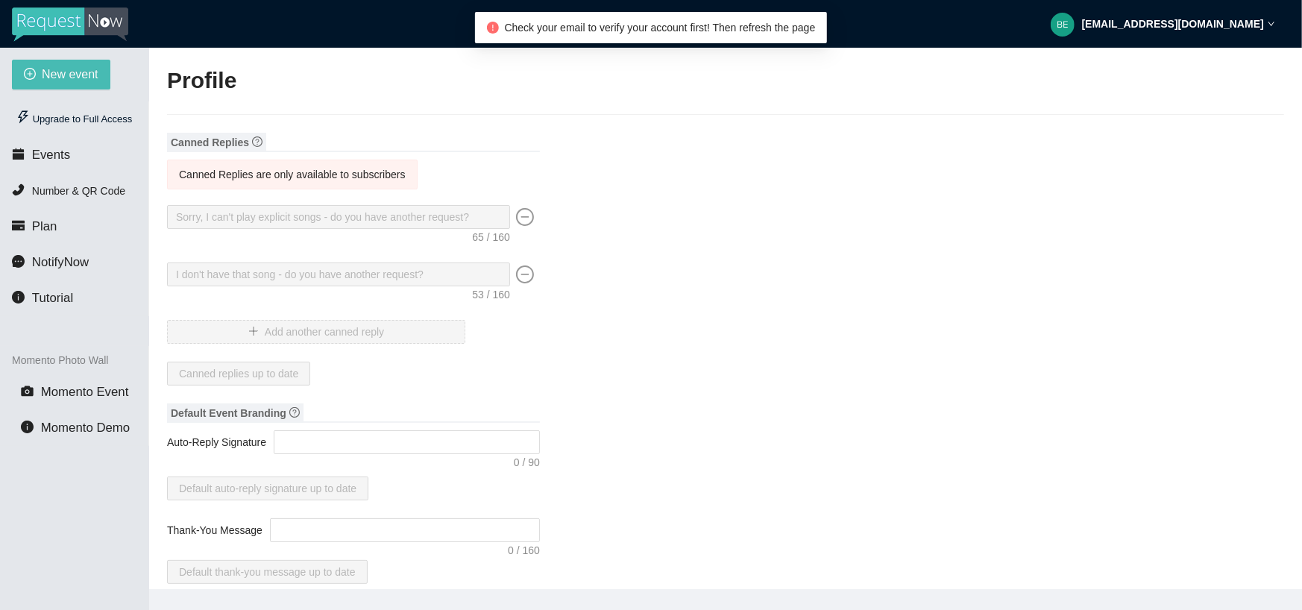
type input "518 Entertainment"
type input "DJ"
type input "(518) 243-8335"
type input "ben@518entertainment.biz"
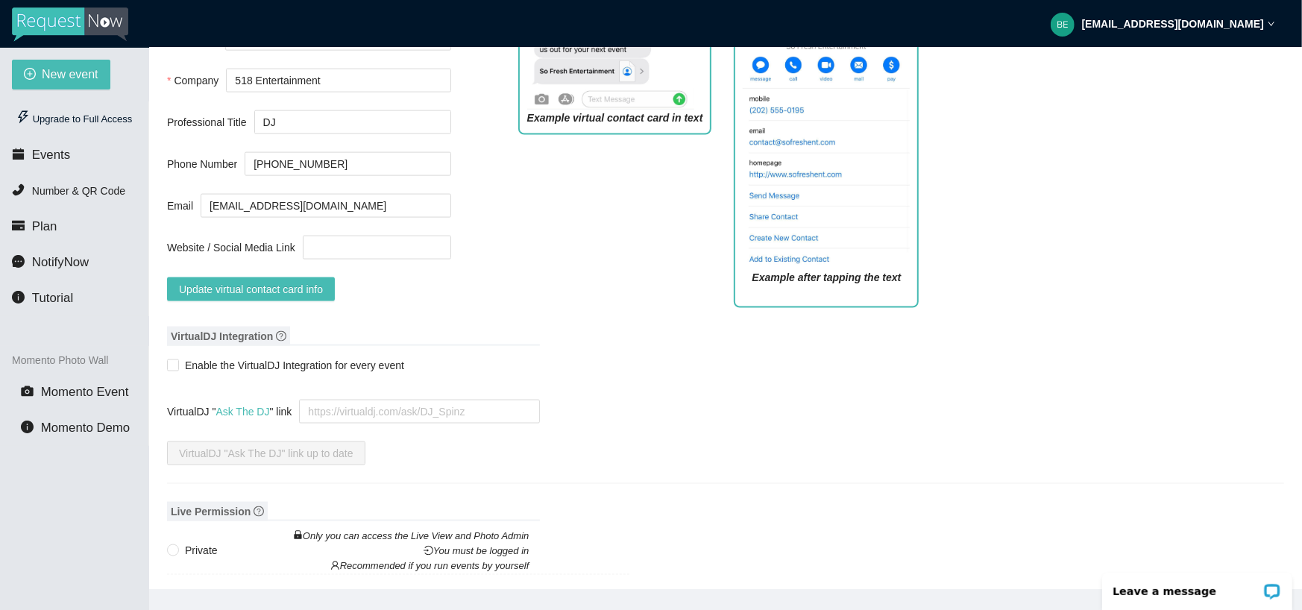
scroll to position [1118, 0]
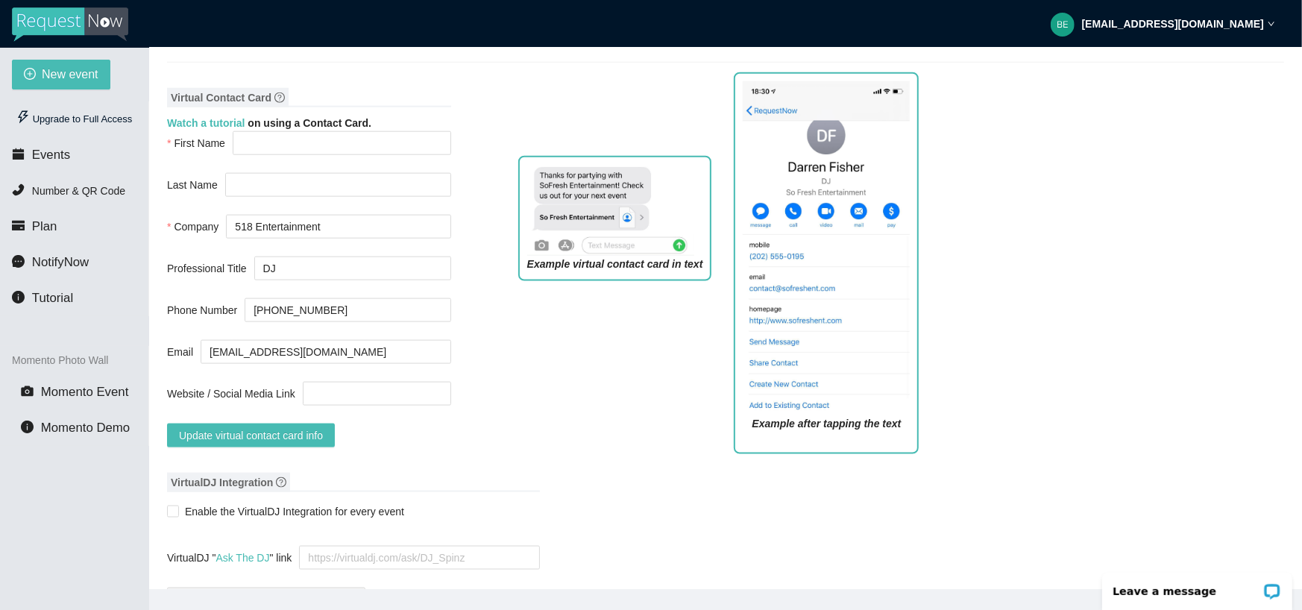
click at [507, 403] on div "Example virtual contact card in text" at bounding box center [615, 305] width 216 height 321
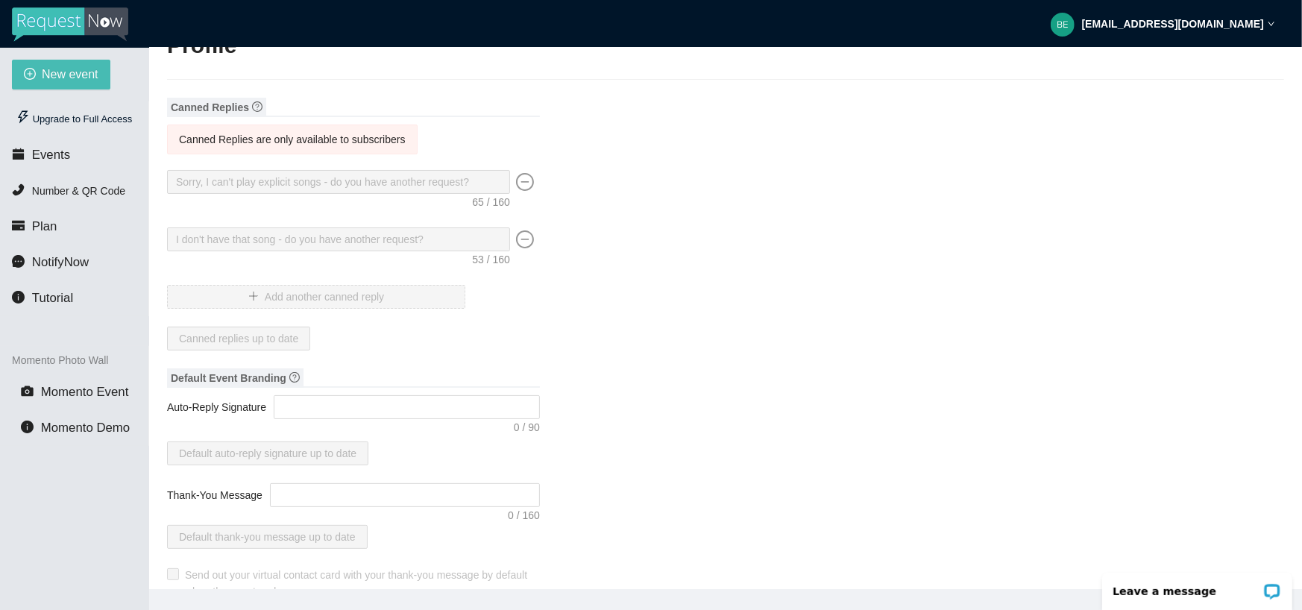
scroll to position [0, 0]
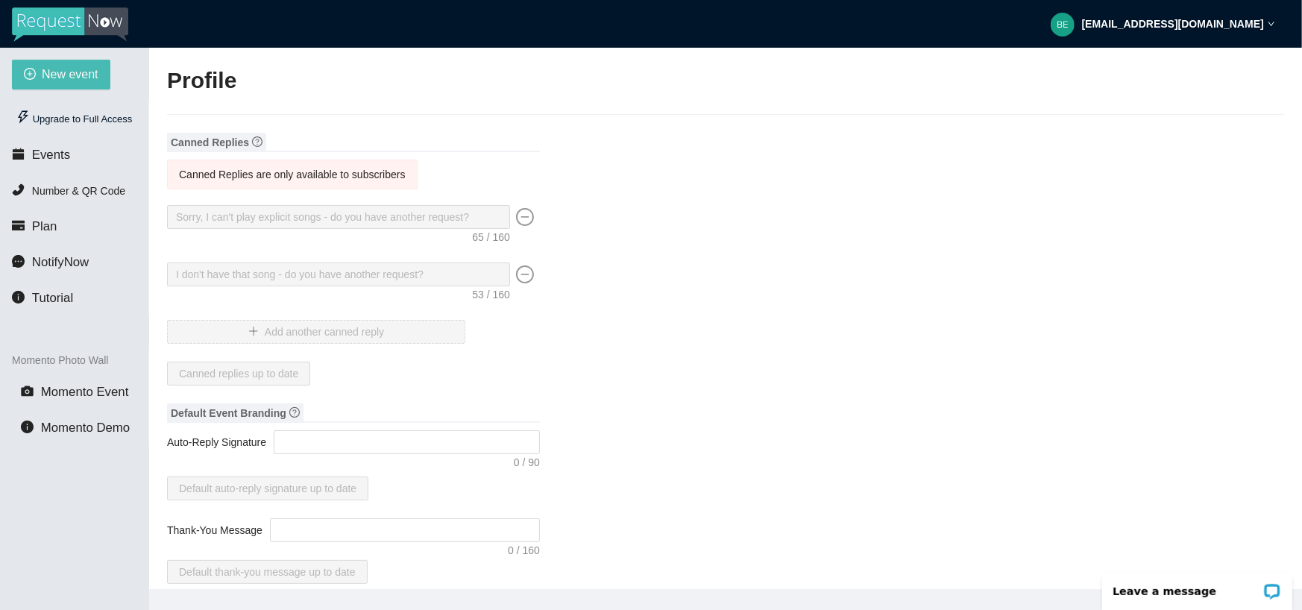
click at [1168, 35] on div "ben@518entertainment.biz" at bounding box center [1162, 24] width 224 height 48
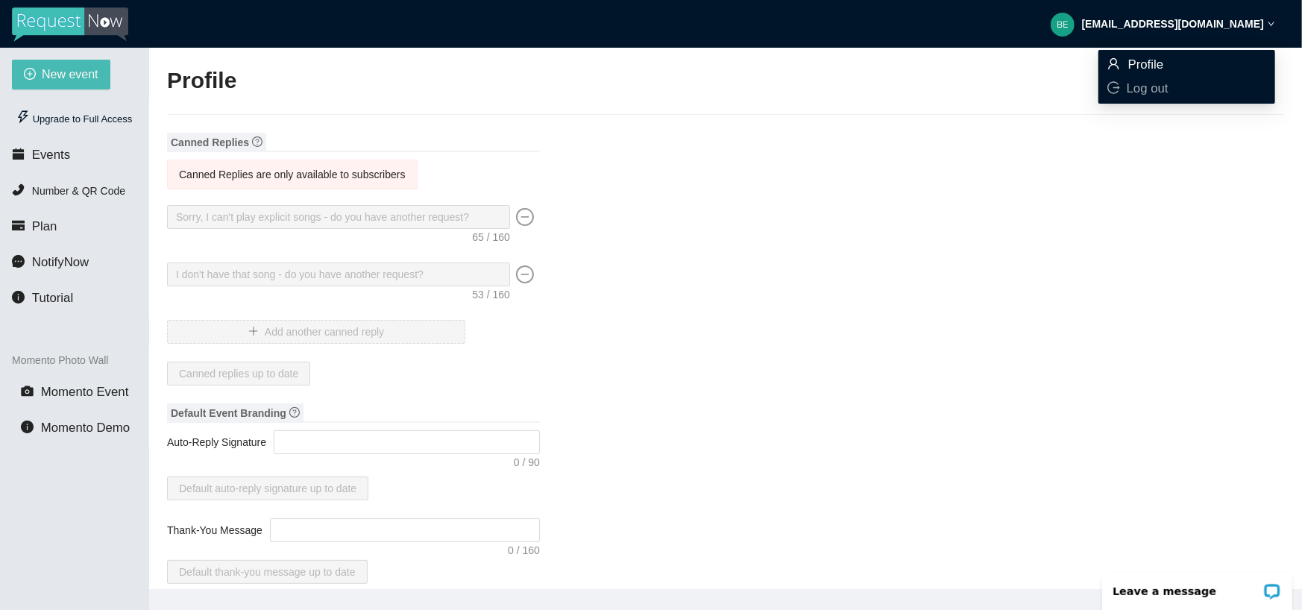
click at [1160, 66] on span "Profile" at bounding box center [1146, 64] width 36 height 14
type textarea "https://virtualdj.com/ask/DJ_Spinz"
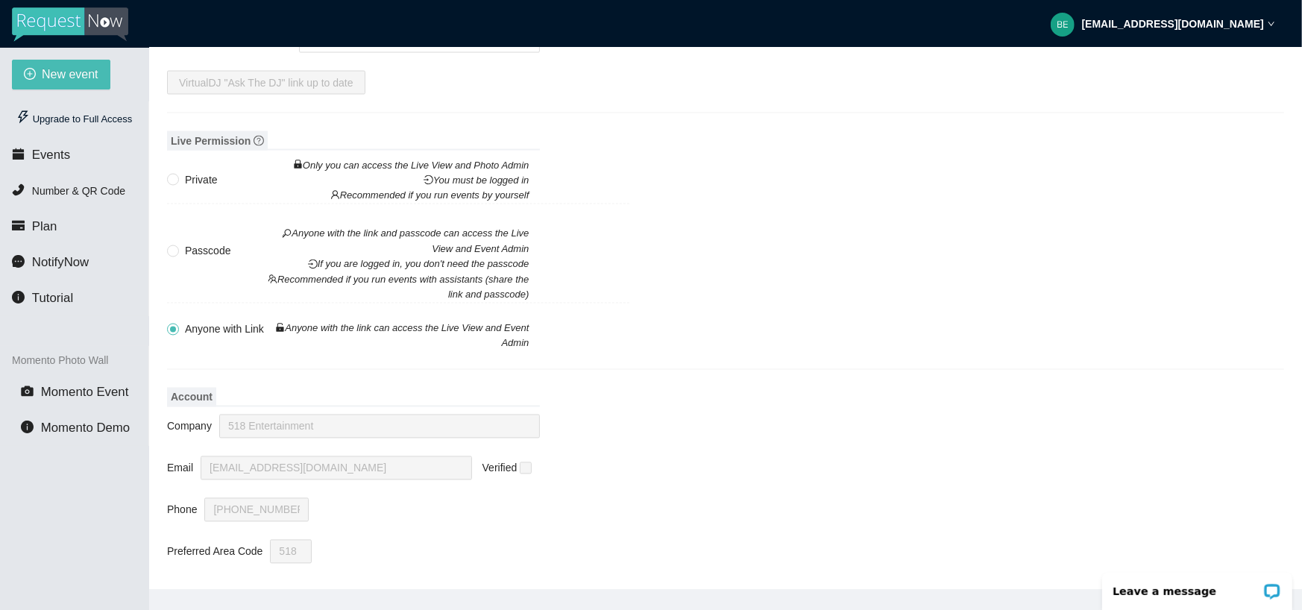
scroll to position [47, 0]
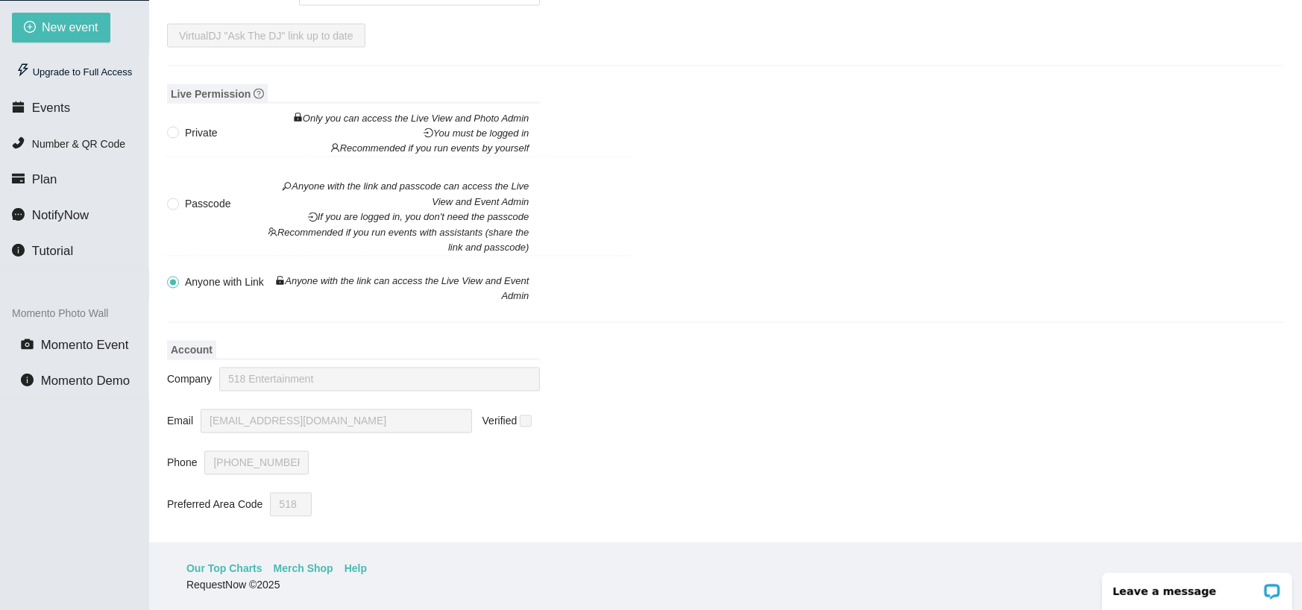
click at [525, 415] on span at bounding box center [526, 421] width 12 height 12
click at [343, 451] on div "(518) 243-8335" at bounding box center [371, 463] width 335 height 24
click at [217, 493] on label "Preferred Area Code" at bounding box center [218, 505] width 103 height 24
click at [201, 196] on span "Passcode Anyone with the link and passcode can access the Live View and Event A…" at bounding box center [357, 226] width 356 height 60
click at [177, 198] on input "Passcode Anyone with the link and passcode can access the Live View and Event A…" at bounding box center [172, 203] width 10 height 10
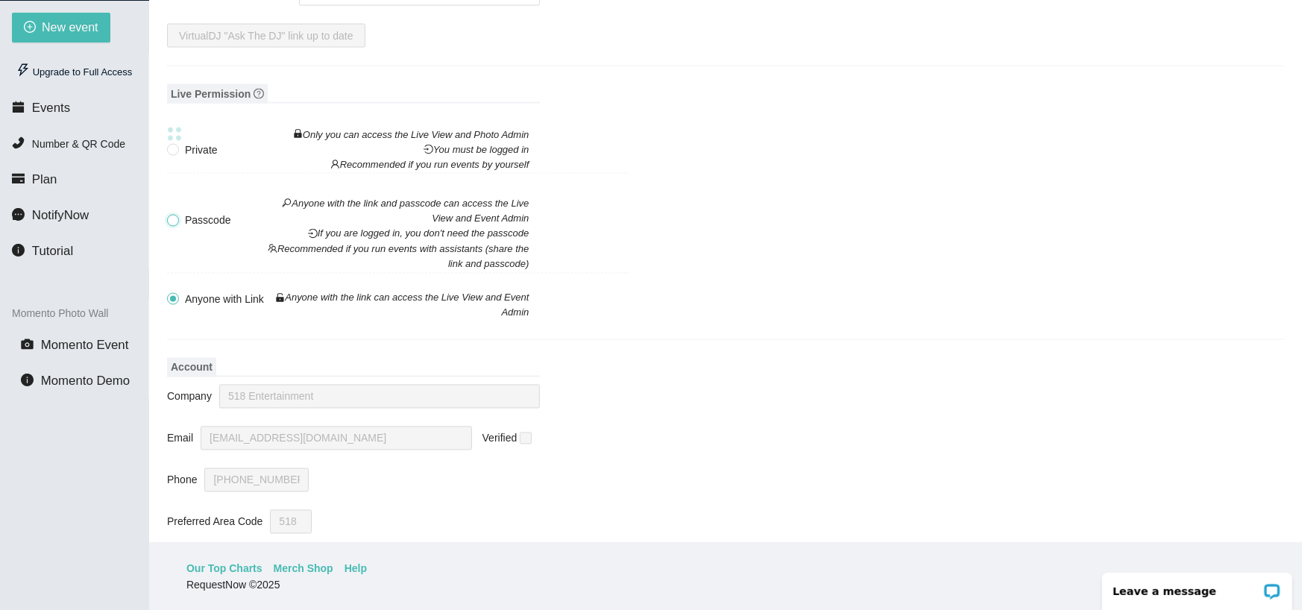
radio input "true"
radio input "false"
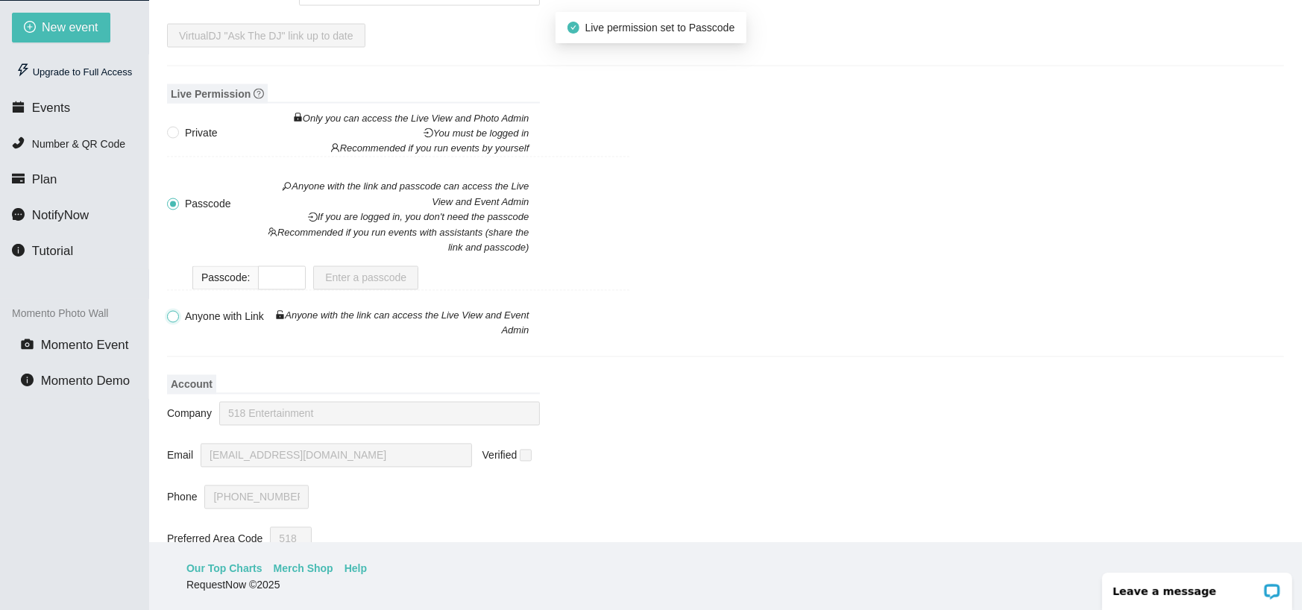
click at [174, 311] on input "Anyone with Link Anyone with the link can access the Live View and Event Admin" at bounding box center [172, 316] width 10 height 10
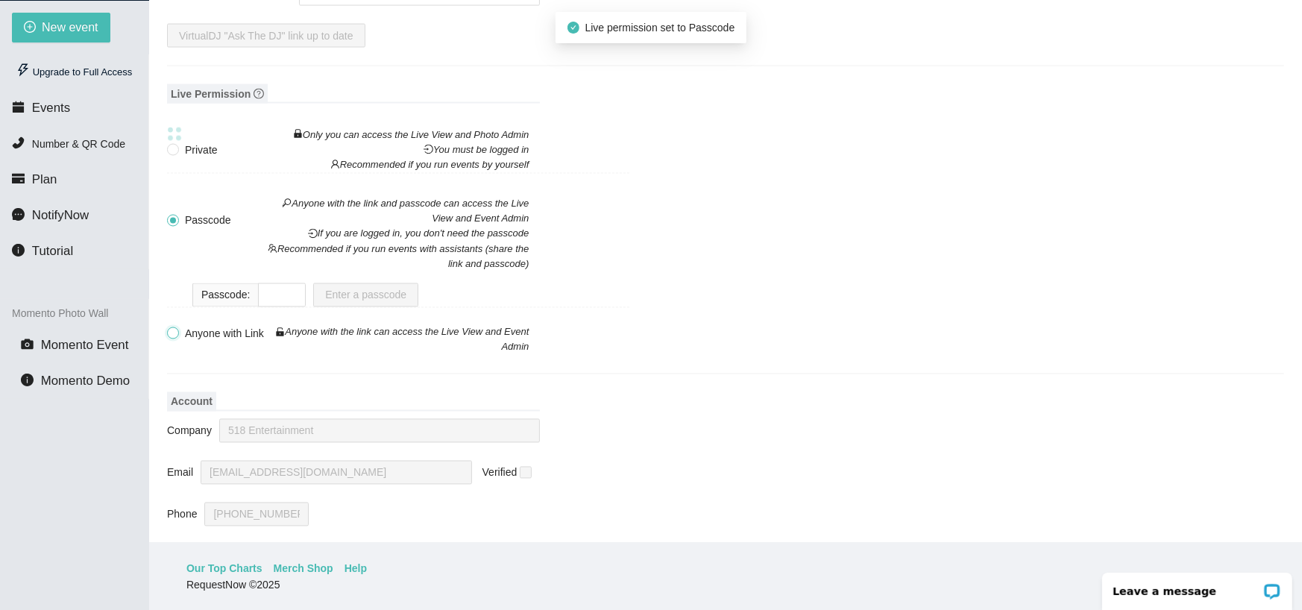
radio input "false"
radio input "true"
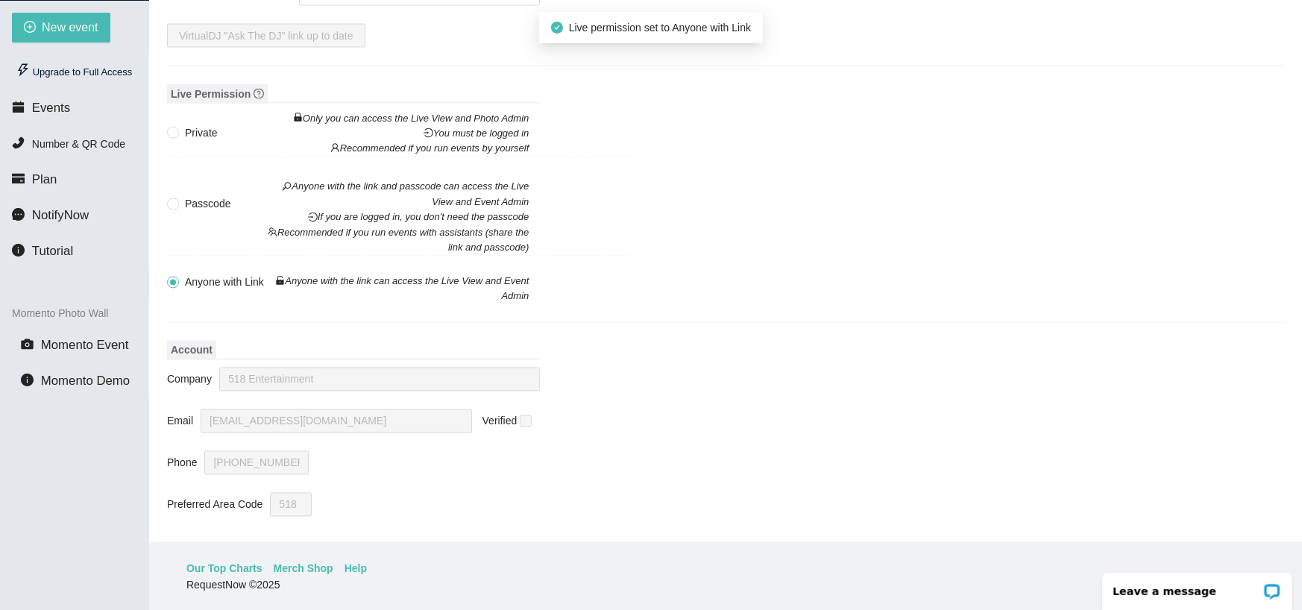
click at [522, 415] on span at bounding box center [526, 421] width 12 height 12
click at [387, 451] on div "(518) 243-8335" at bounding box center [371, 463] width 335 height 24
click at [47, 488] on div "New event Upgrade to Full Access Events Number & QR Code Plan NotifyNow Tutoria…" at bounding box center [74, 306] width 149 height 610
click at [227, 570] on link "Our Top Charts" at bounding box center [224, 568] width 76 height 16
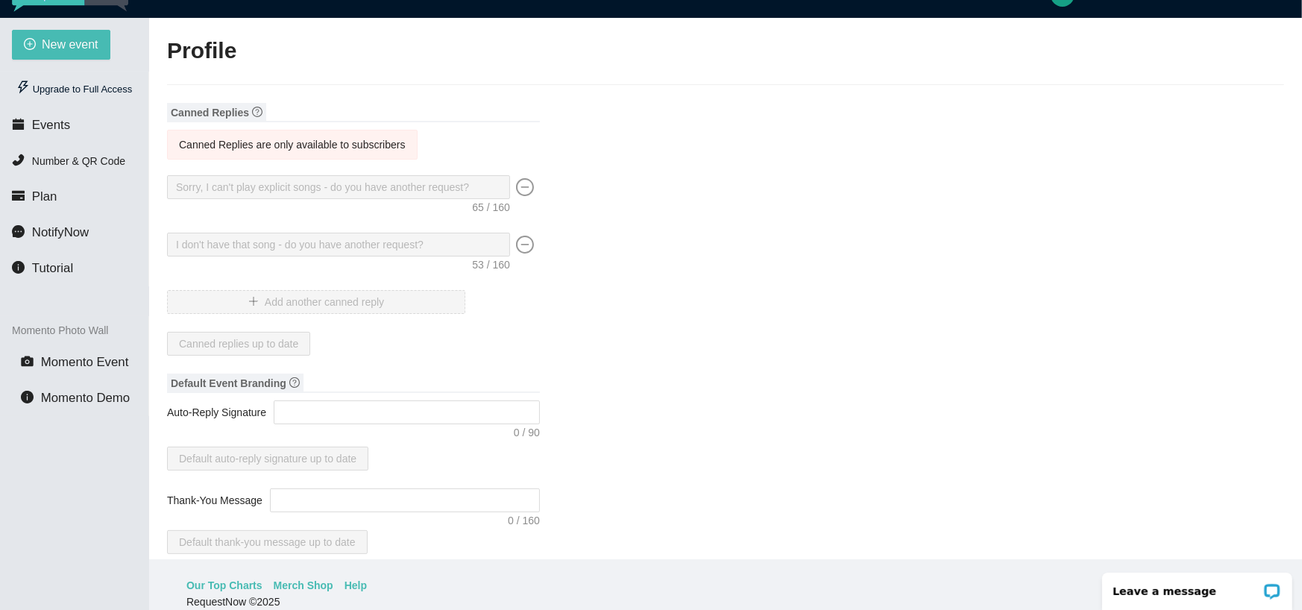
scroll to position [0, 0]
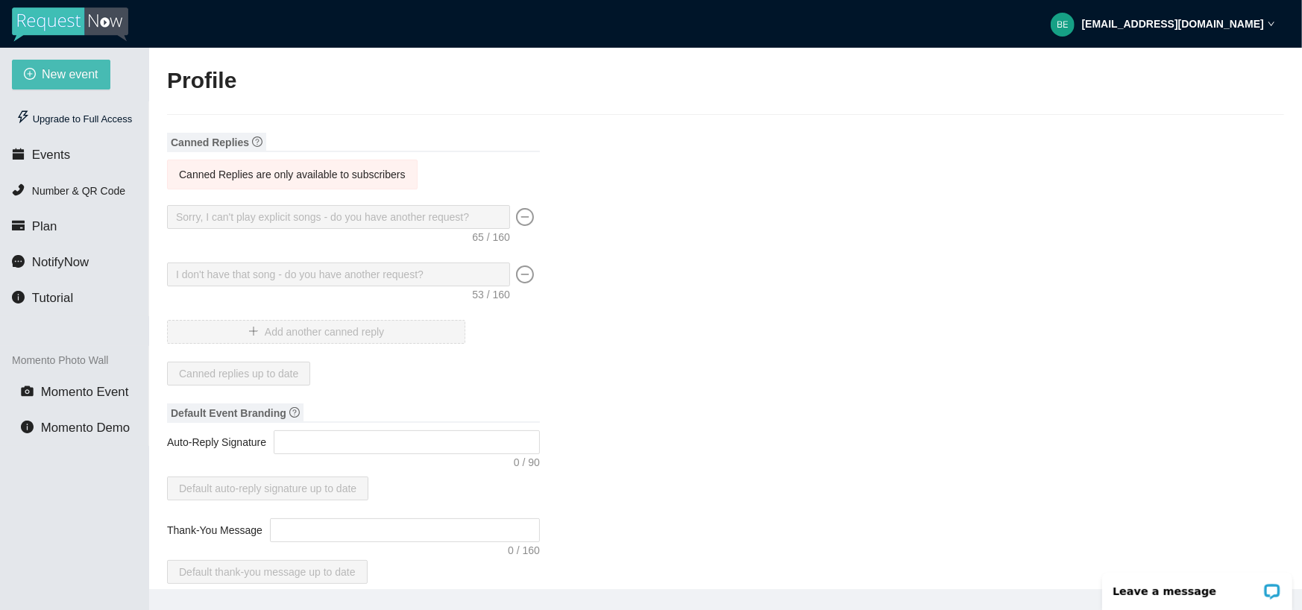
click at [1178, 13] on div "ben@518entertainment.biz" at bounding box center [1162, 24] width 224 height 48
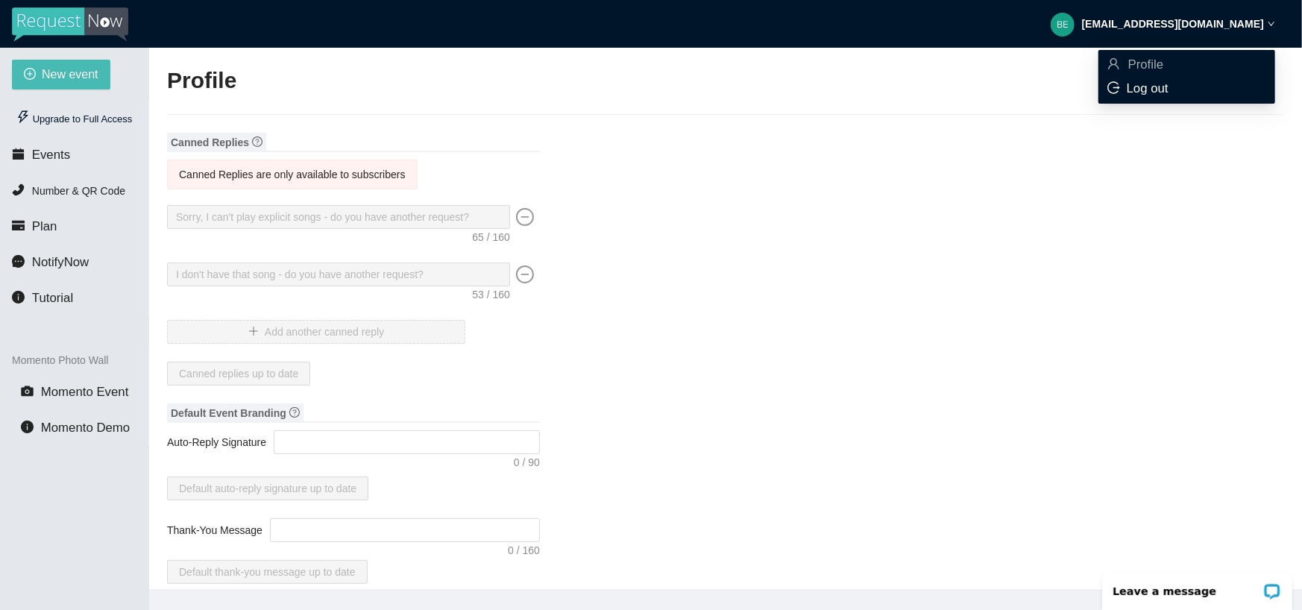
click at [1152, 90] on span "Log out" at bounding box center [1147, 88] width 42 height 14
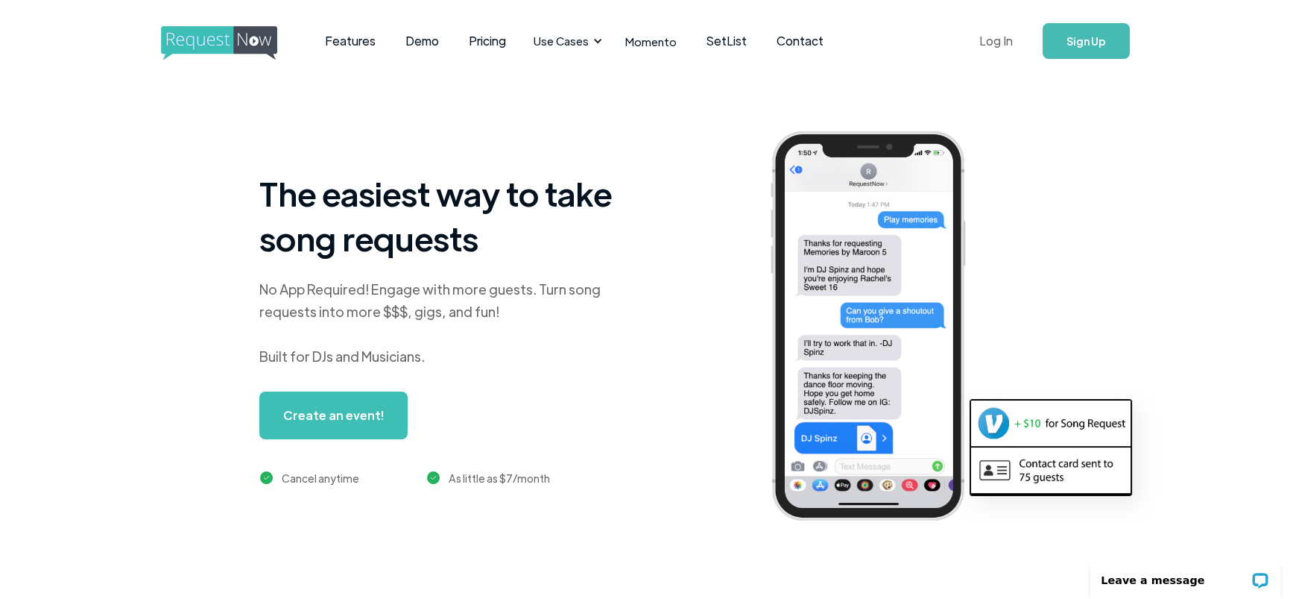
click at [990, 49] on link "Log In" at bounding box center [996, 41] width 63 height 52
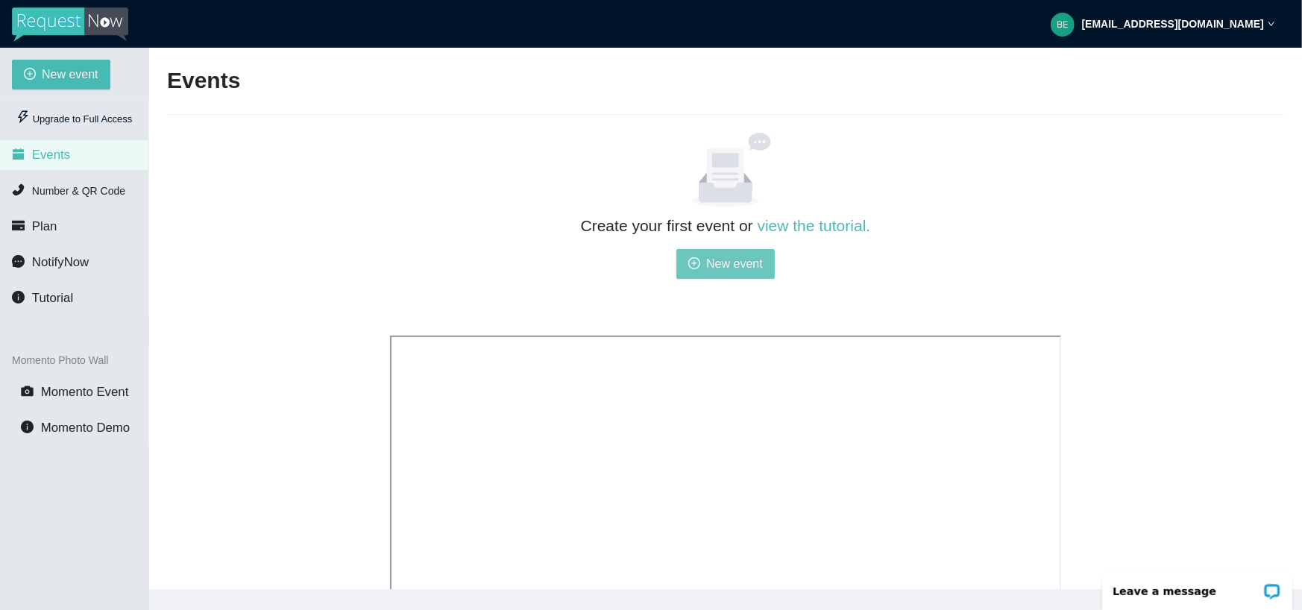
click at [727, 259] on span "New event" at bounding box center [734, 263] width 57 height 19
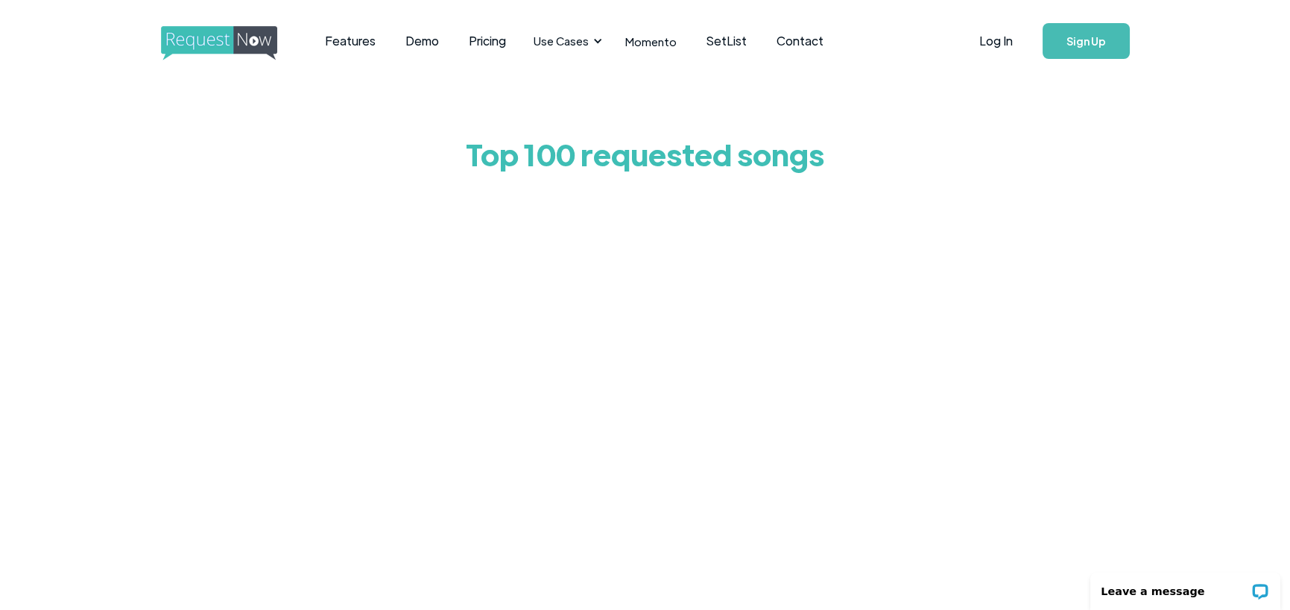
drag, startPoint x: 89, startPoint y: 203, endPoint x: 114, endPoint y: 204, distance: 25.4
click at [89, 203] on div "Top 100 requested songs" at bounding box center [645, 431] width 1290 height 698
click at [53, 283] on div "Top 100 requested songs" at bounding box center [645, 431] width 1290 height 698
